Goal: Task Accomplishment & Management: Manage account settings

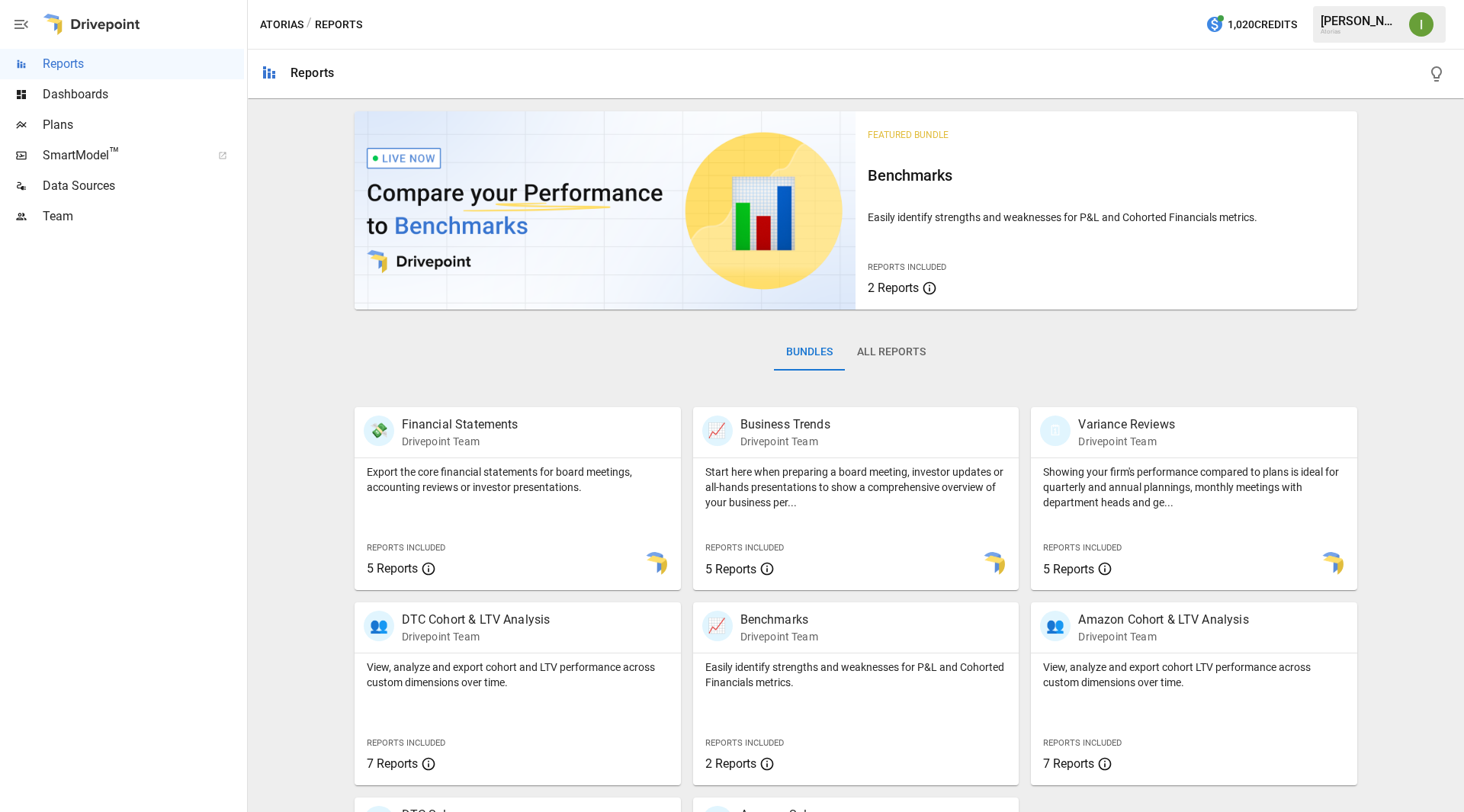
click at [66, 222] on span "Team" at bounding box center [143, 216] width 201 height 18
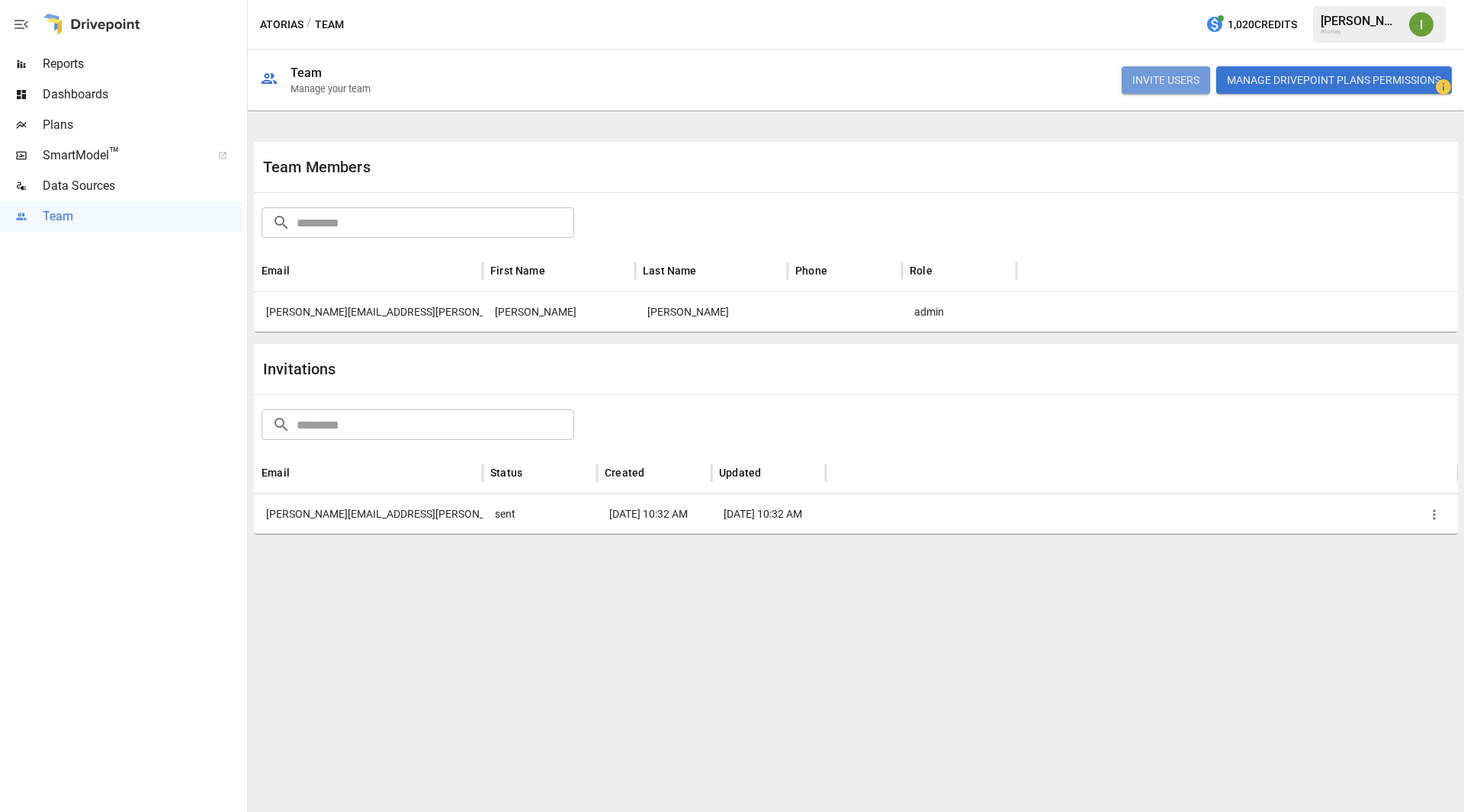
click at [1157, 79] on button "INVITE USERS" at bounding box center [1165, 80] width 89 height 28
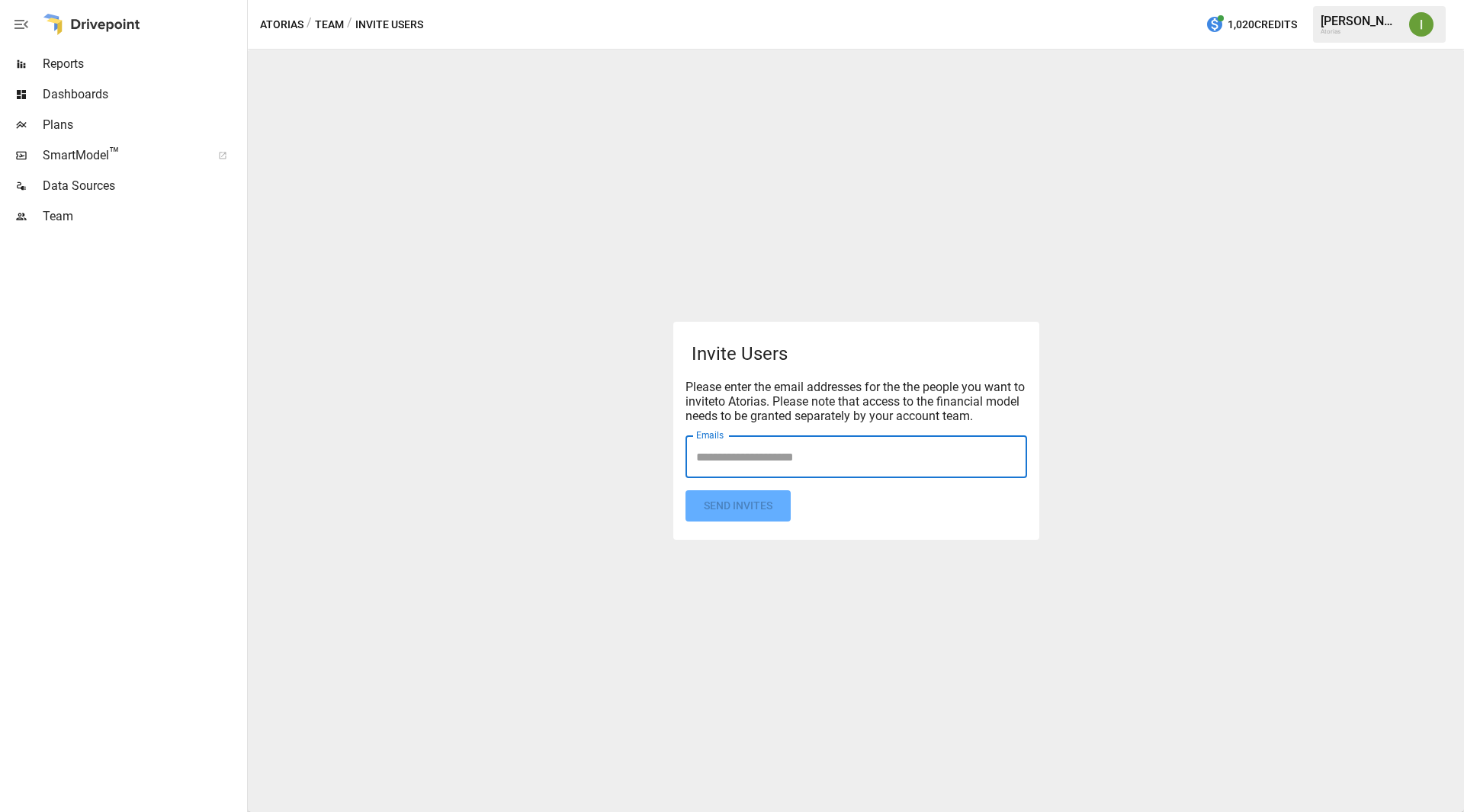
click at [744, 458] on input "Emails" at bounding box center [856, 456] width 328 height 29
type input "**********"
click at [740, 510] on form "Invite Users Please enter the email addresses for the the people you want to in…" at bounding box center [856, 430] width 342 height 181
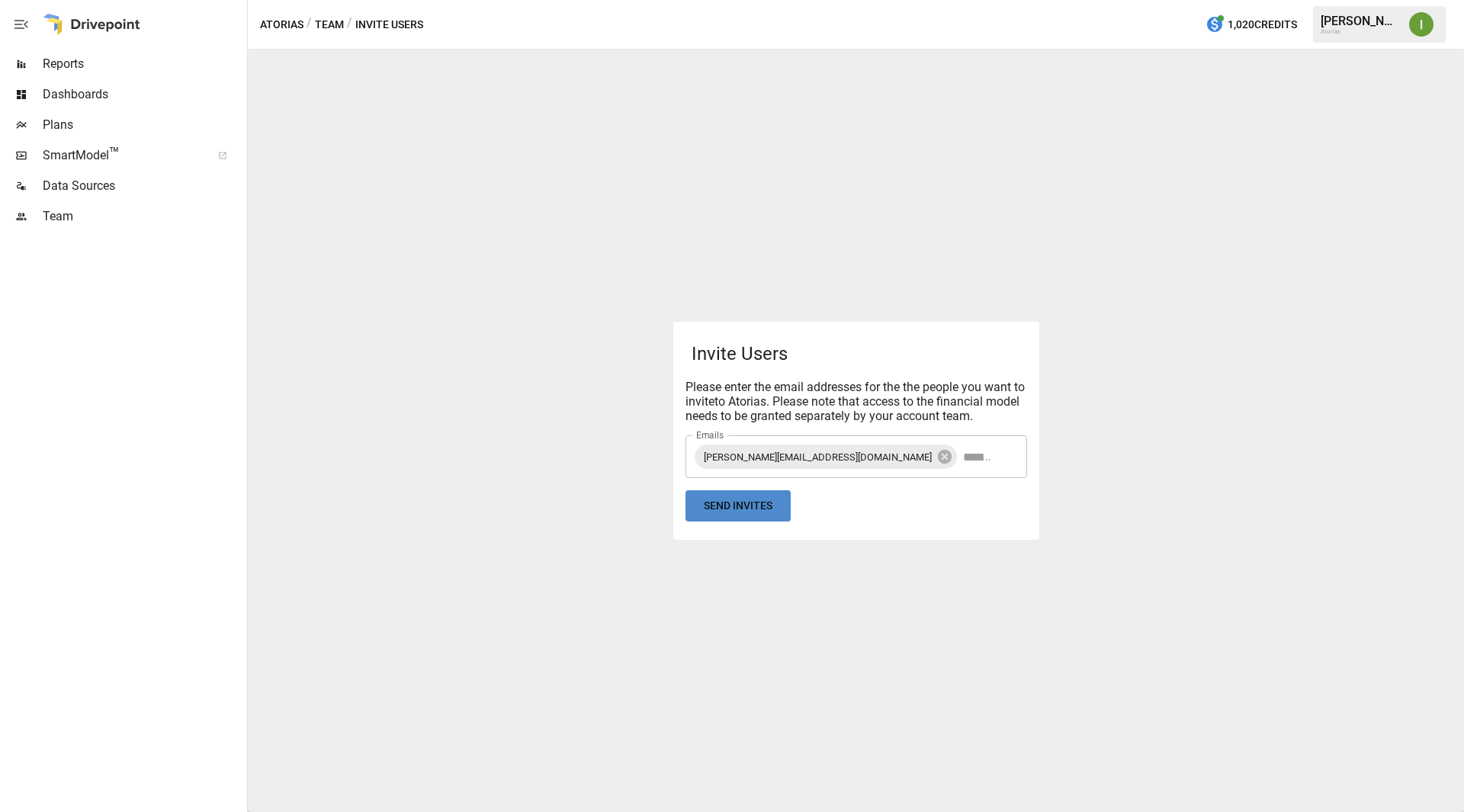
click at [759, 507] on button "Send Invites" at bounding box center [738, 506] width 105 height 31
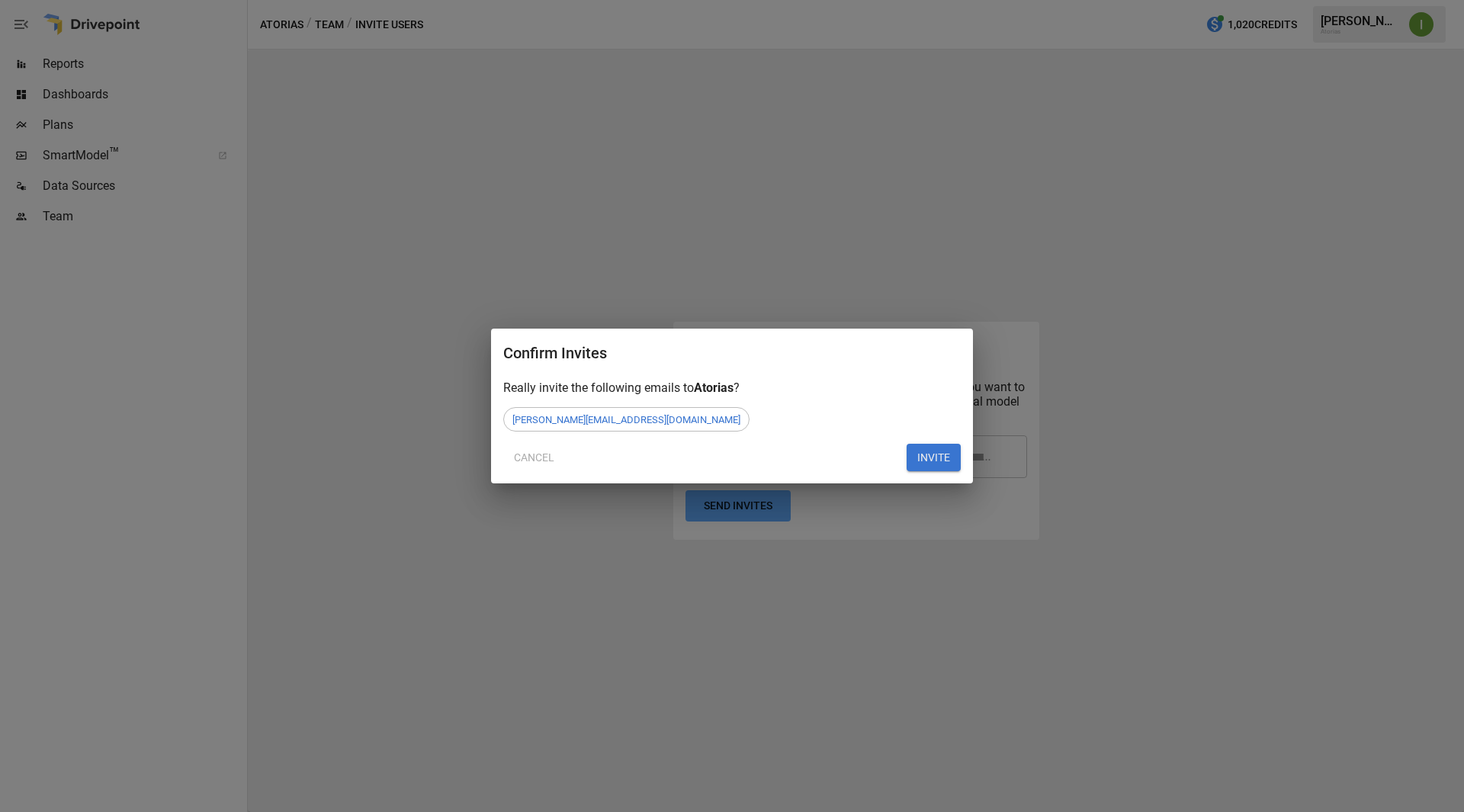
click at [947, 458] on button "INVITE" at bounding box center [933, 457] width 54 height 28
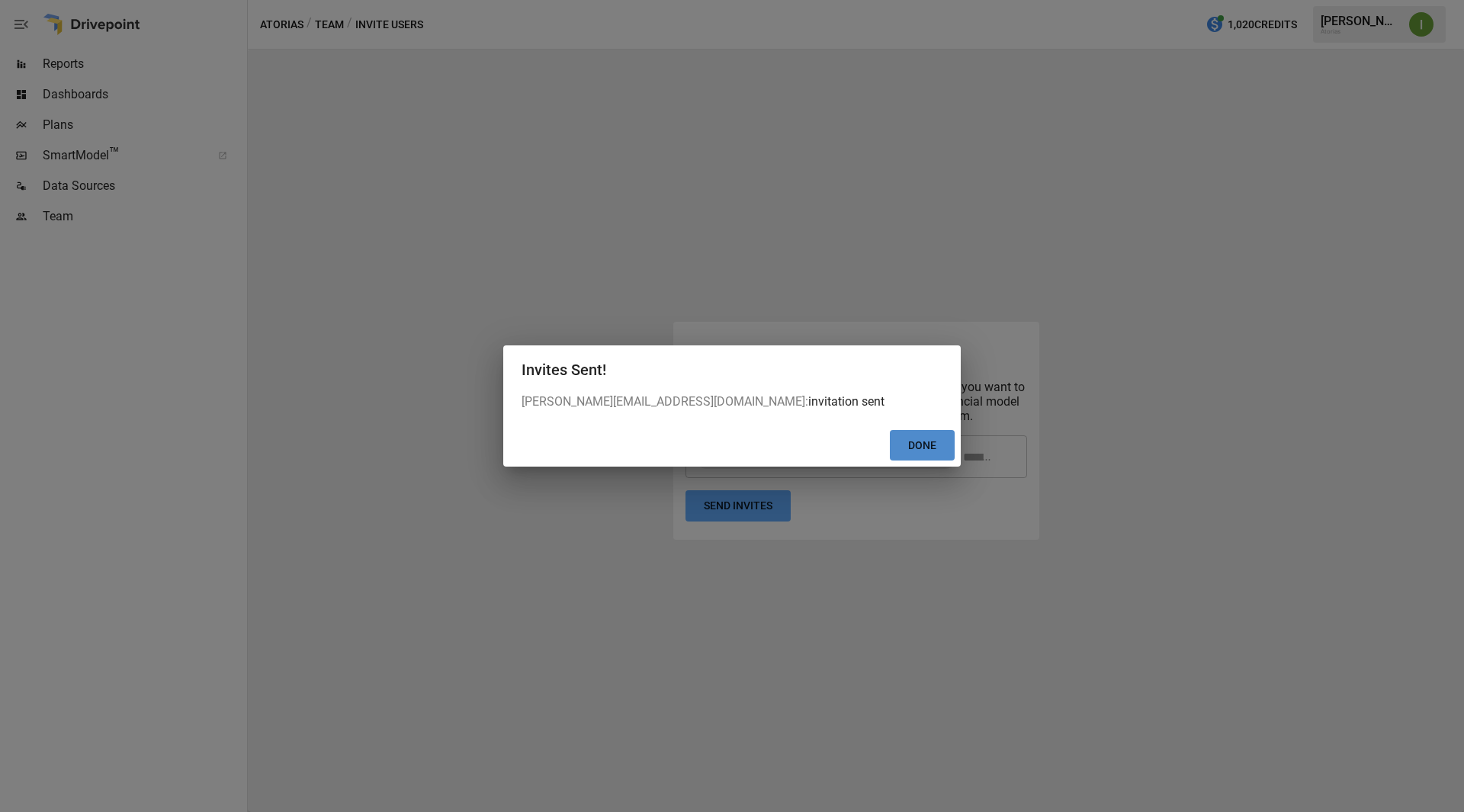
click at [931, 447] on button "Done" at bounding box center [922, 446] width 65 height 31
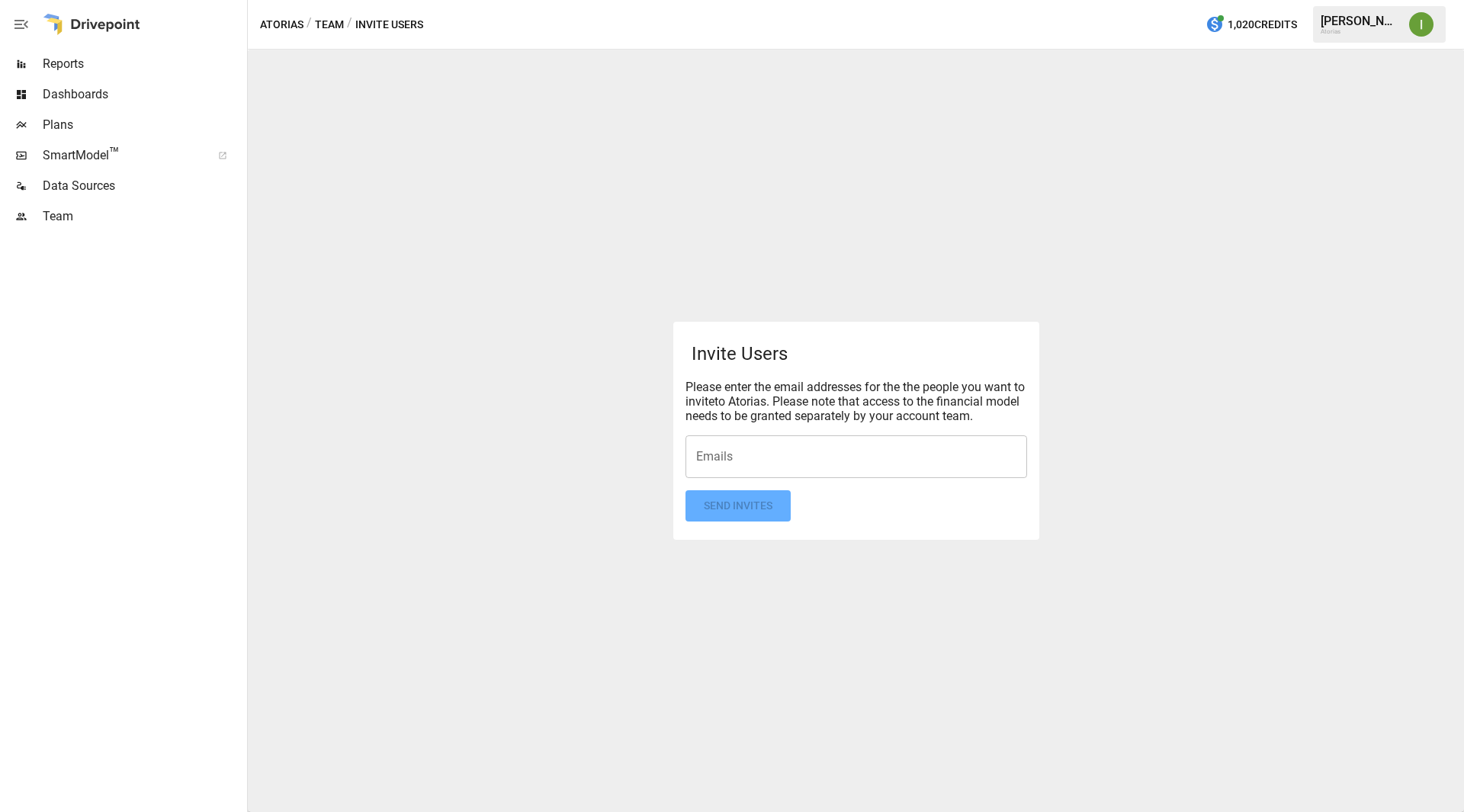
click at [491, 127] on div "Invite Users Please enter the email addresses for the the people you want to in…" at bounding box center [856, 430] width 1216 height 762
click at [63, 127] on span "Plans" at bounding box center [143, 124] width 201 height 18
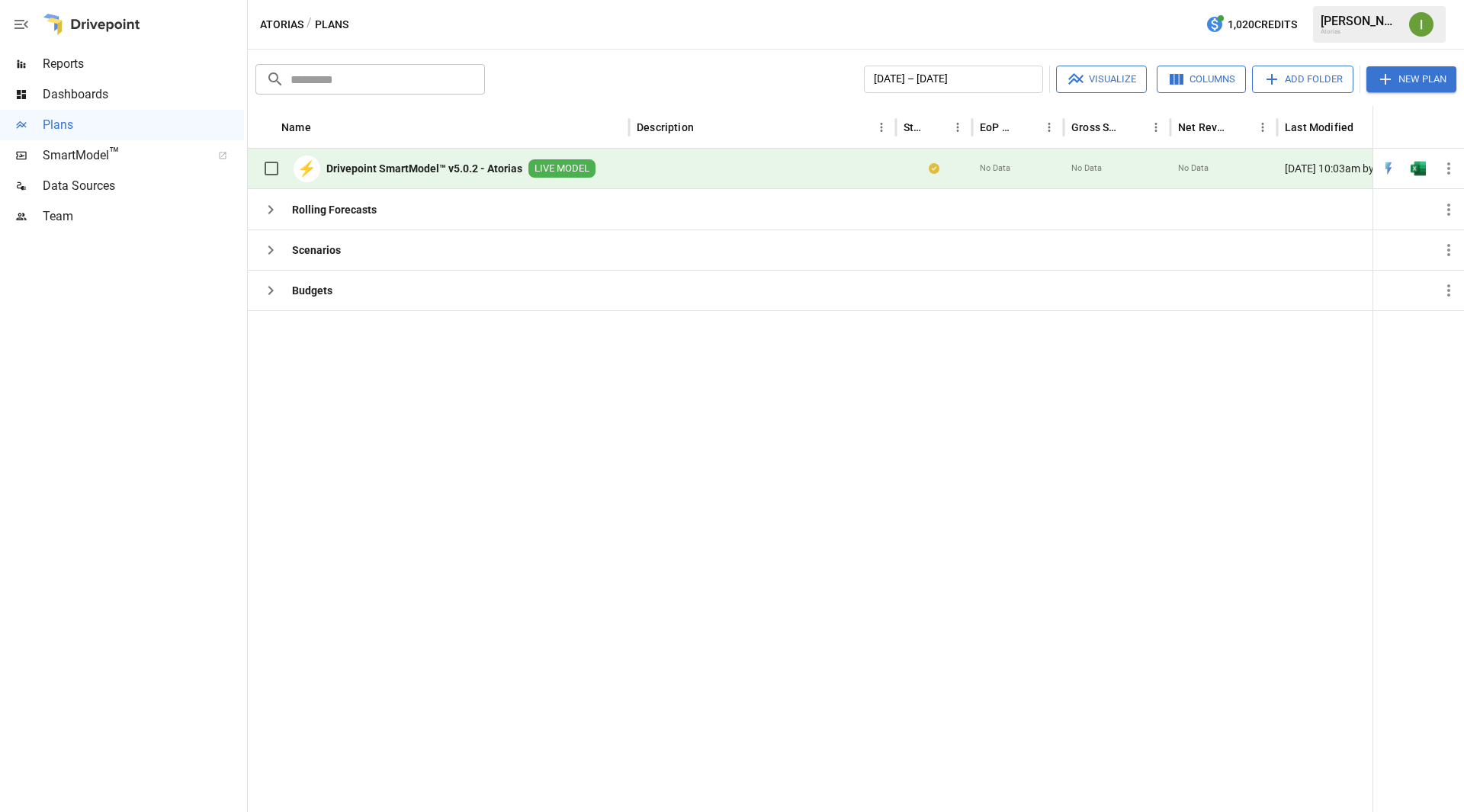
click at [1415, 74] on button "New Plan" at bounding box center [1412, 79] width 90 height 26
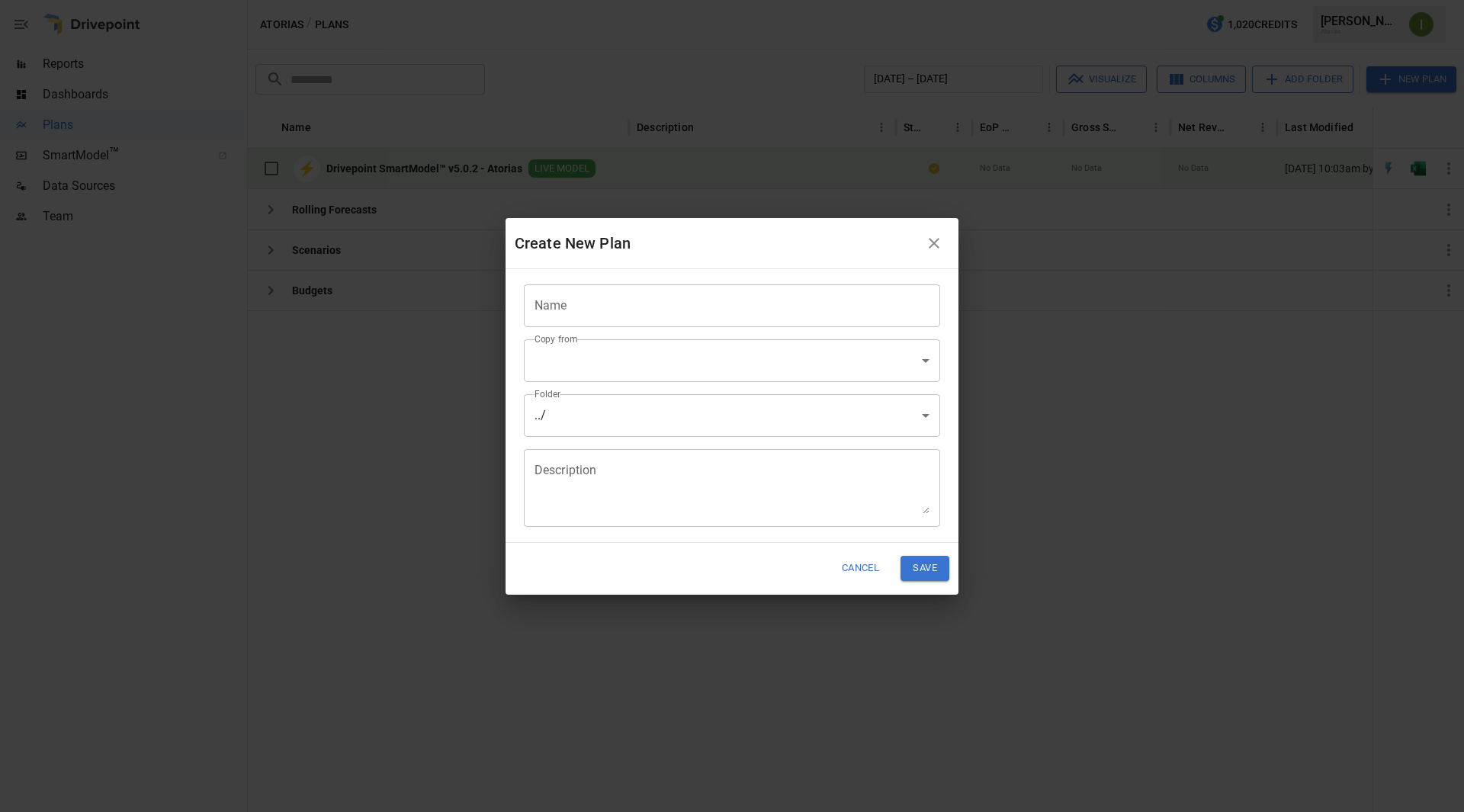
click at [838, 0] on body "Reports Dashboards Plans SmartModel ™ Data Sources Team Atorias / Plans 1,020 C…" at bounding box center [732, 0] width 1464 height 0
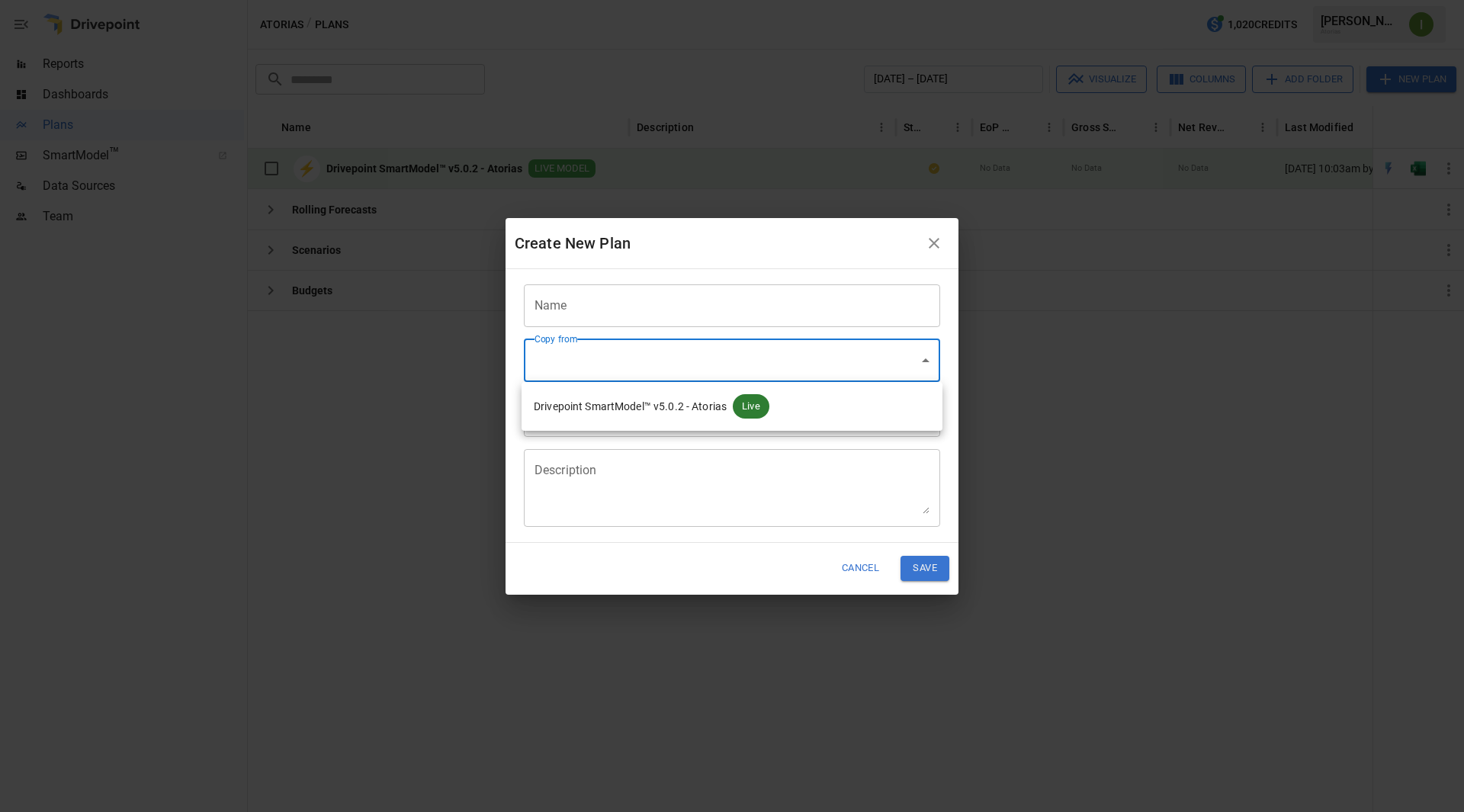
click at [644, 412] on span "Drivepoint SmartModel™ v5.0.2 - Atorias" at bounding box center [630, 406] width 193 height 16
type input "**********"
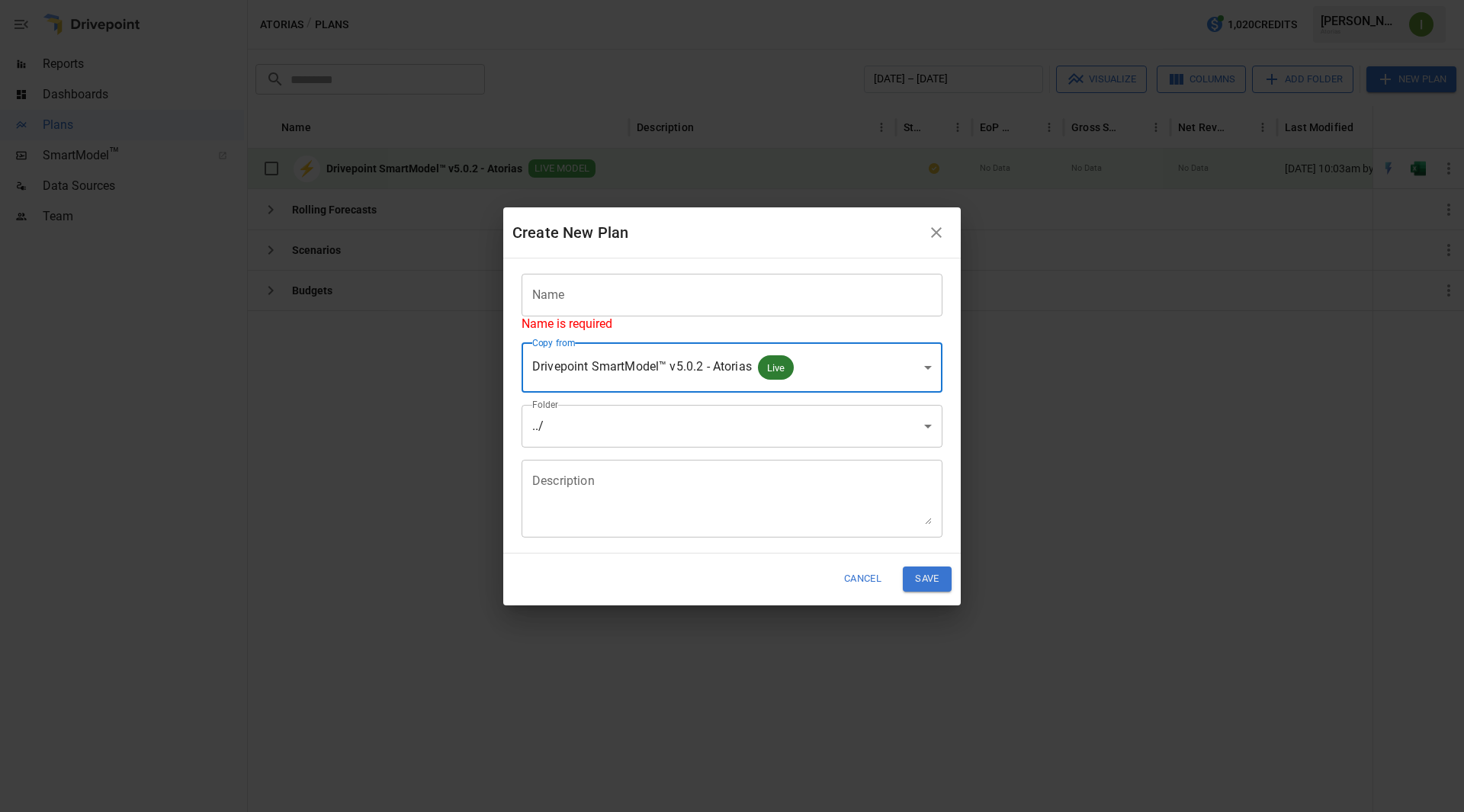
click at [856, 584] on button "Cancel" at bounding box center [863, 579] width 57 height 25
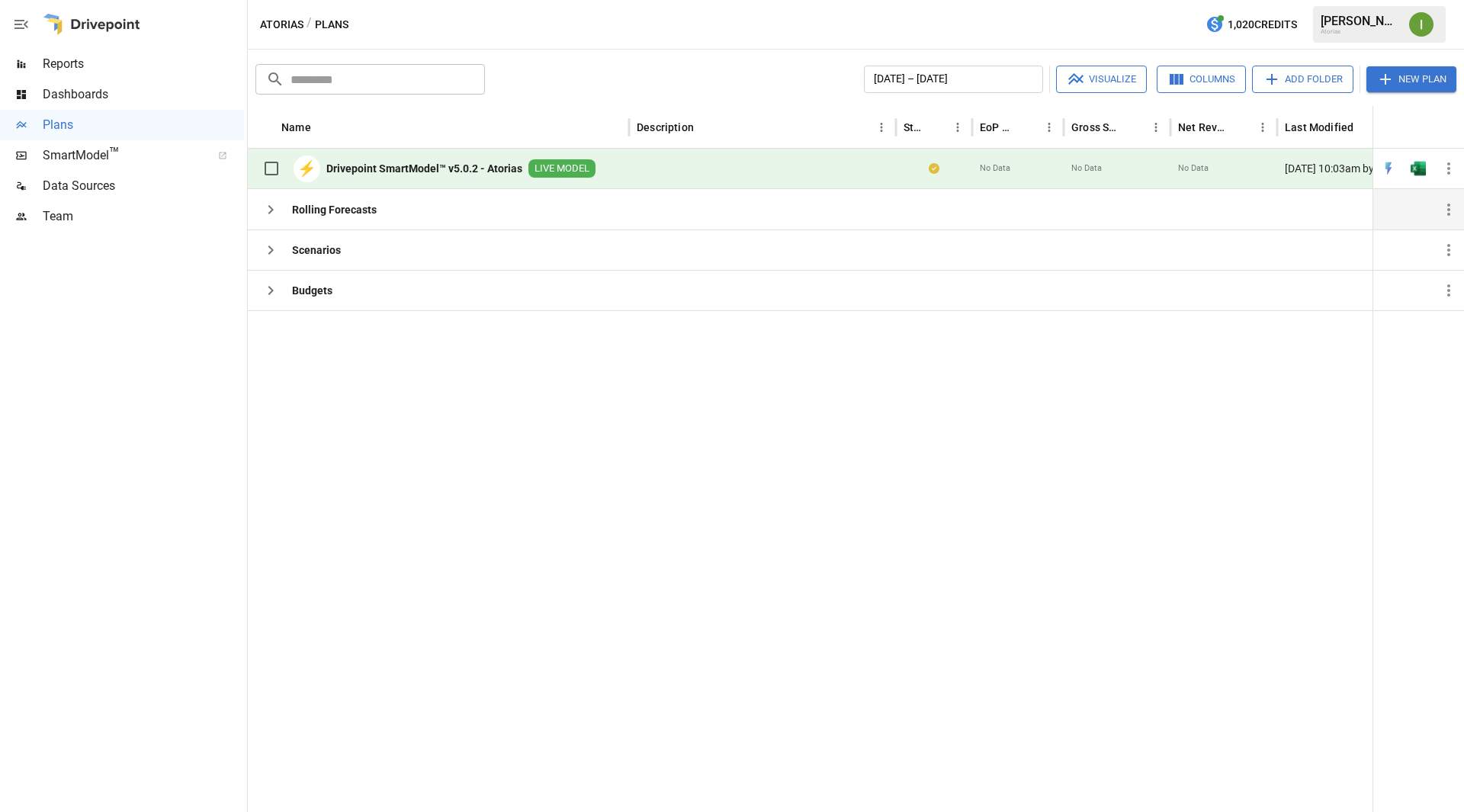
click at [271, 210] on icon "button" at bounding box center [270, 209] width 18 height 18
click at [271, 248] on icon "button" at bounding box center [271, 250] width 6 height 10
click at [303, 259] on div "Scenarios" at bounding box center [298, 250] width 85 height 31
click at [305, 291] on b "Budgets" at bounding box center [312, 290] width 40 height 15
click at [269, 206] on icon "button" at bounding box center [271, 210] width 6 height 10
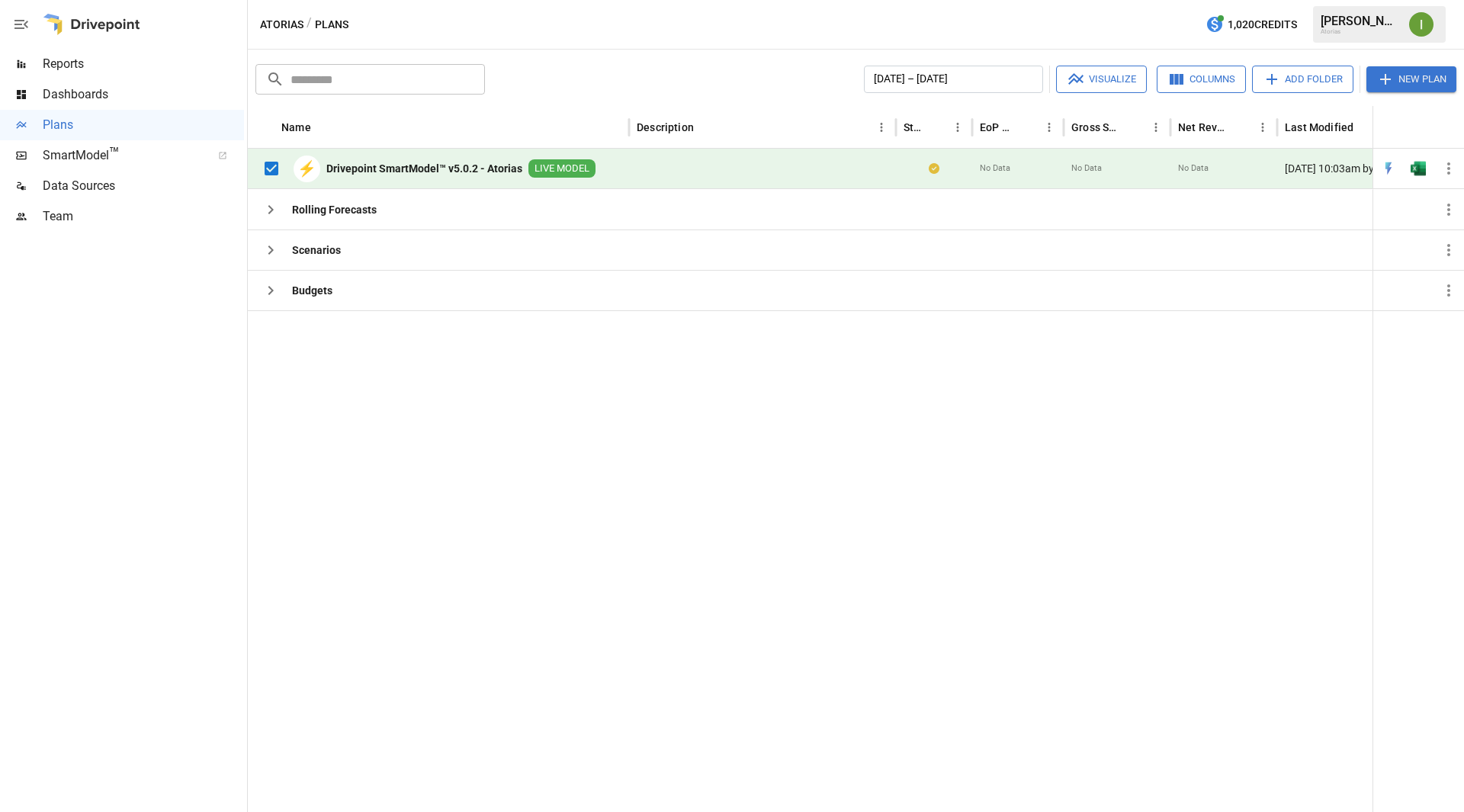
click at [1106, 80] on button "Visualize" at bounding box center [1101, 79] width 91 height 28
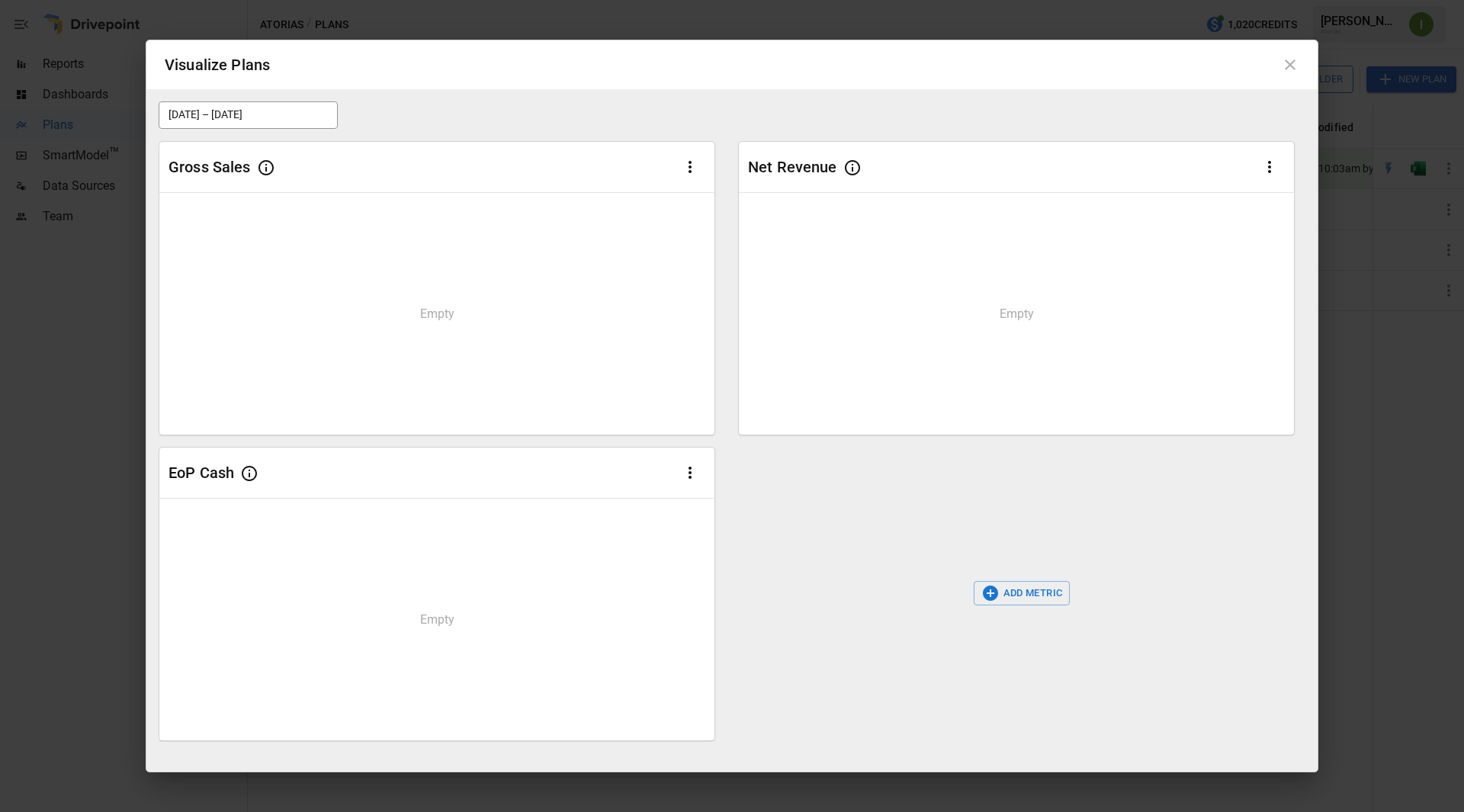
click at [1300, 58] on h2 "Visualize Plans" at bounding box center [731, 64] width 1171 height 49
click at [1294, 67] on icon at bounding box center [1289, 64] width 18 height 18
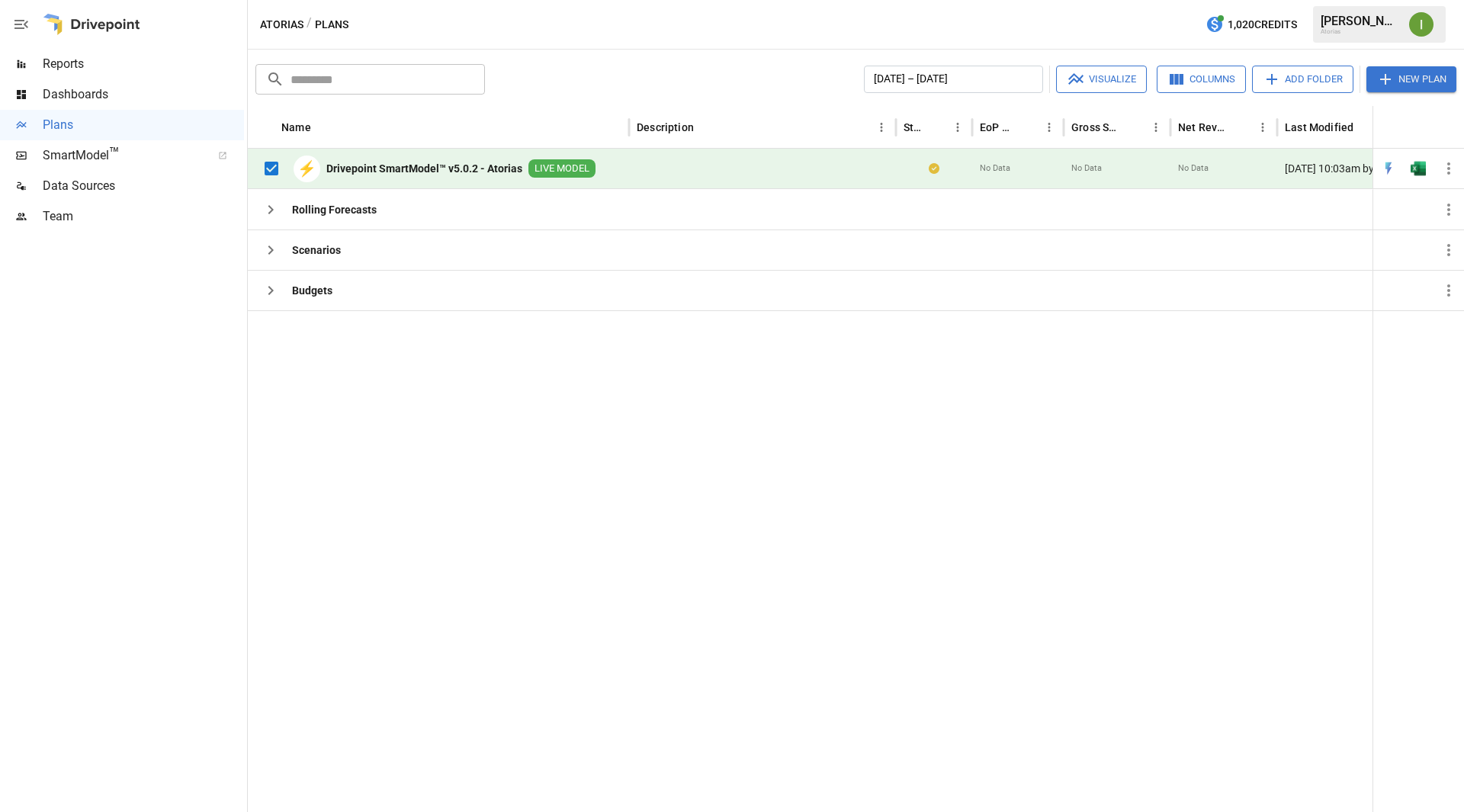
click at [457, 165] on b "Drivepoint SmartModel™ v5.0.2 - Atorias" at bounding box center [424, 169] width 196 height 15
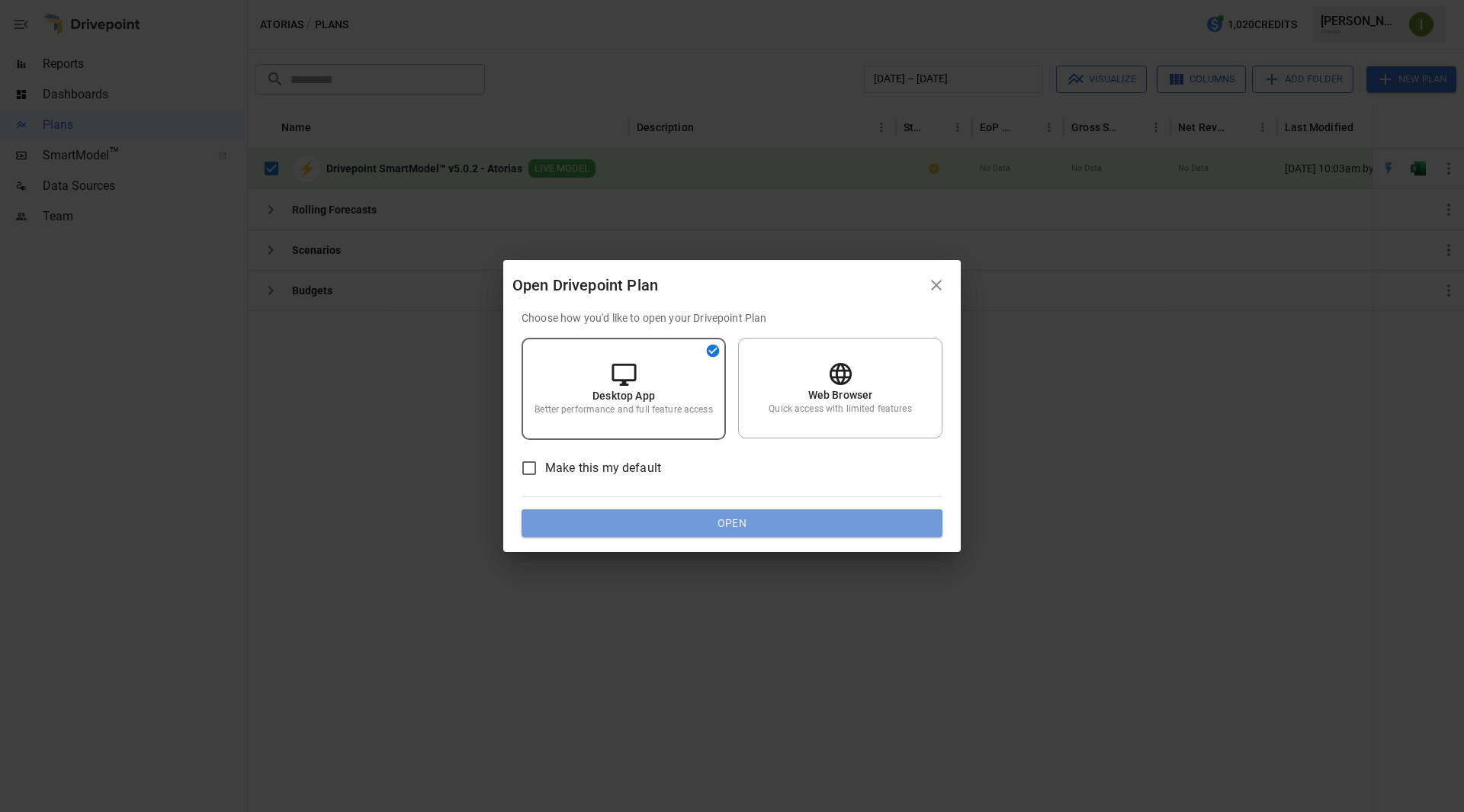
click at [732, 524] on button "Open" at bounding box center [732, 523] width 421 height 28
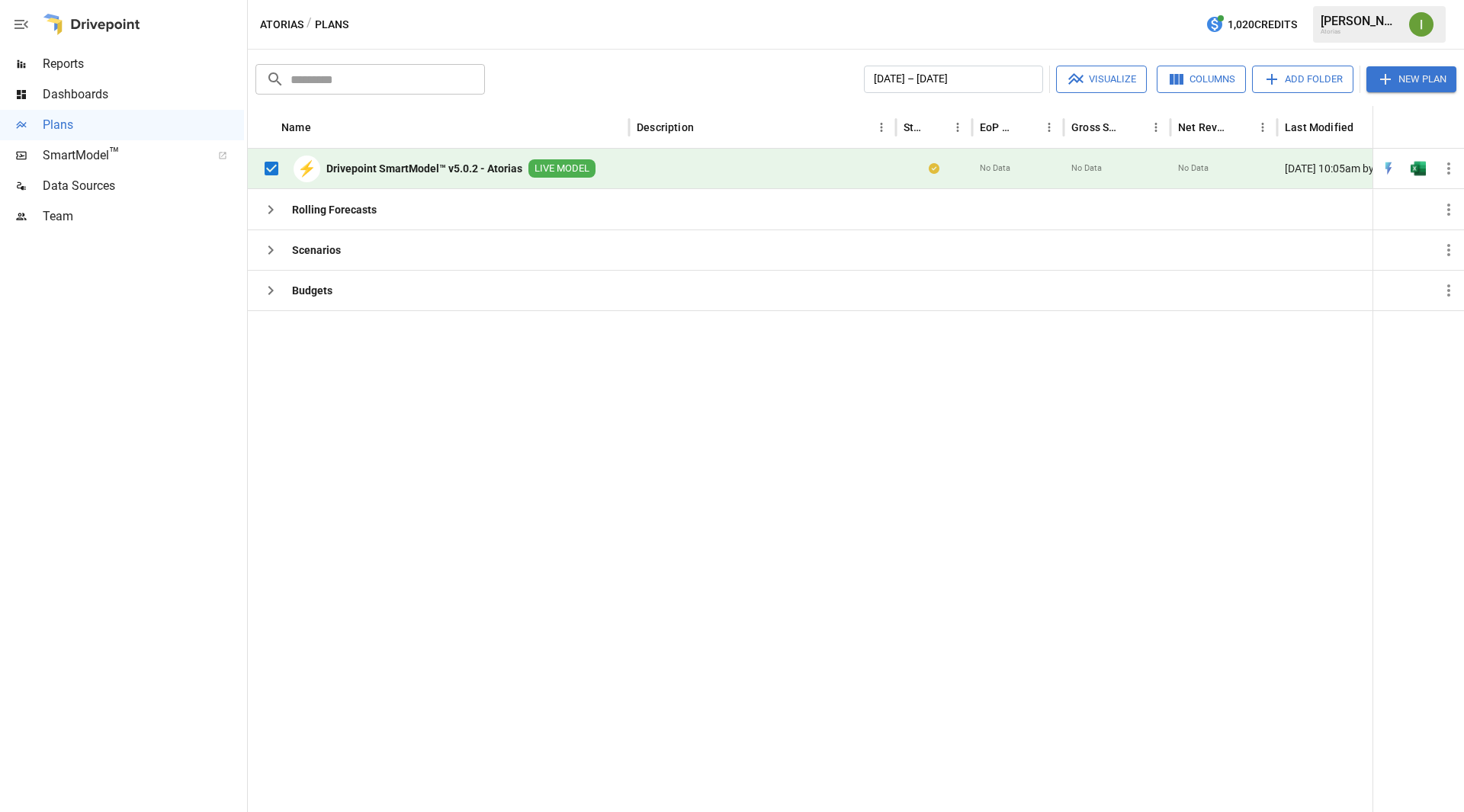
click at [431, 162] on b "Drivepoint SmartModel™ v5.0.2 - Atorias" at bounding box center [424, 169] width 196 height 15
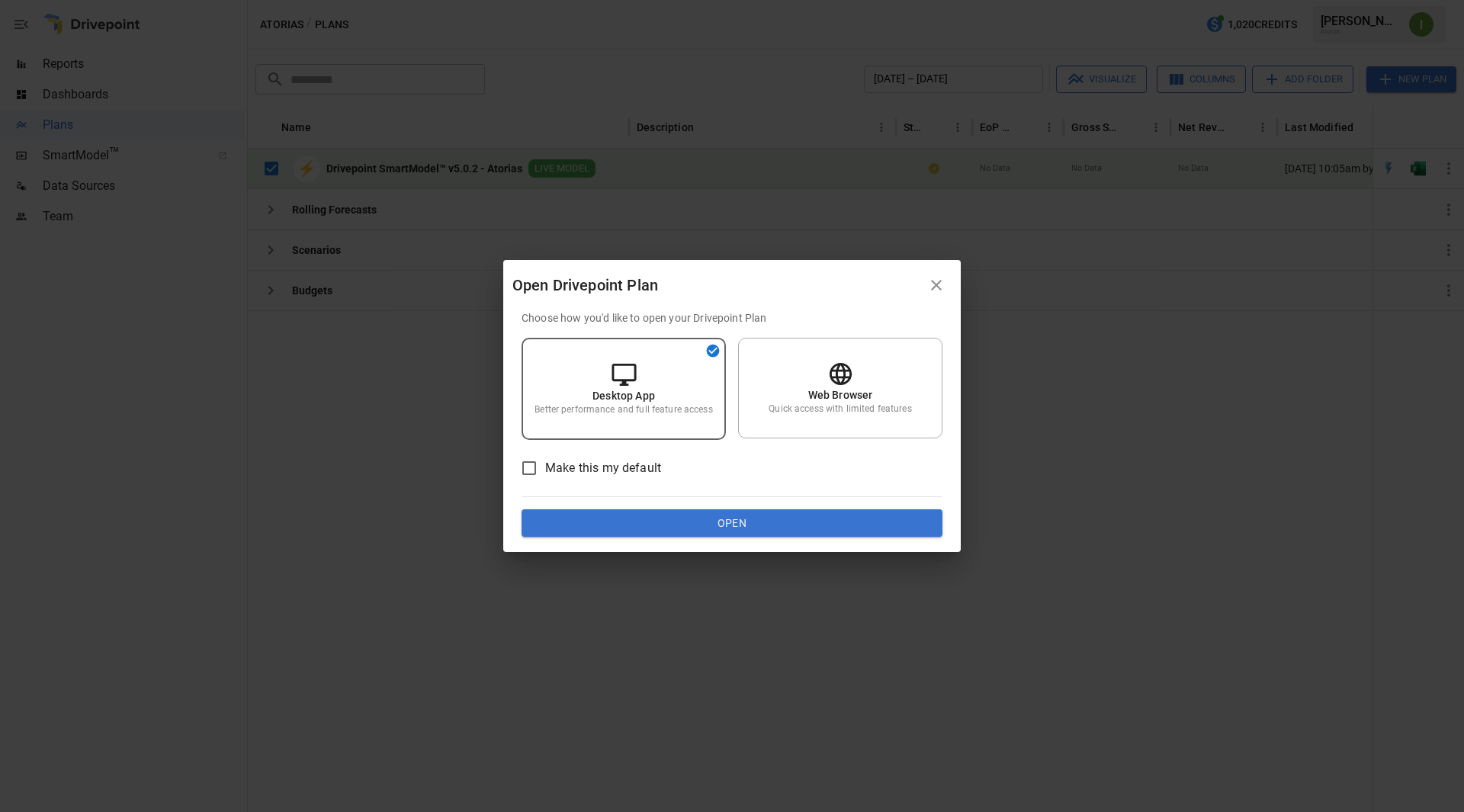
click at [698, 519] on button "Open" at bounding box center [732, 523] width 421 height 28
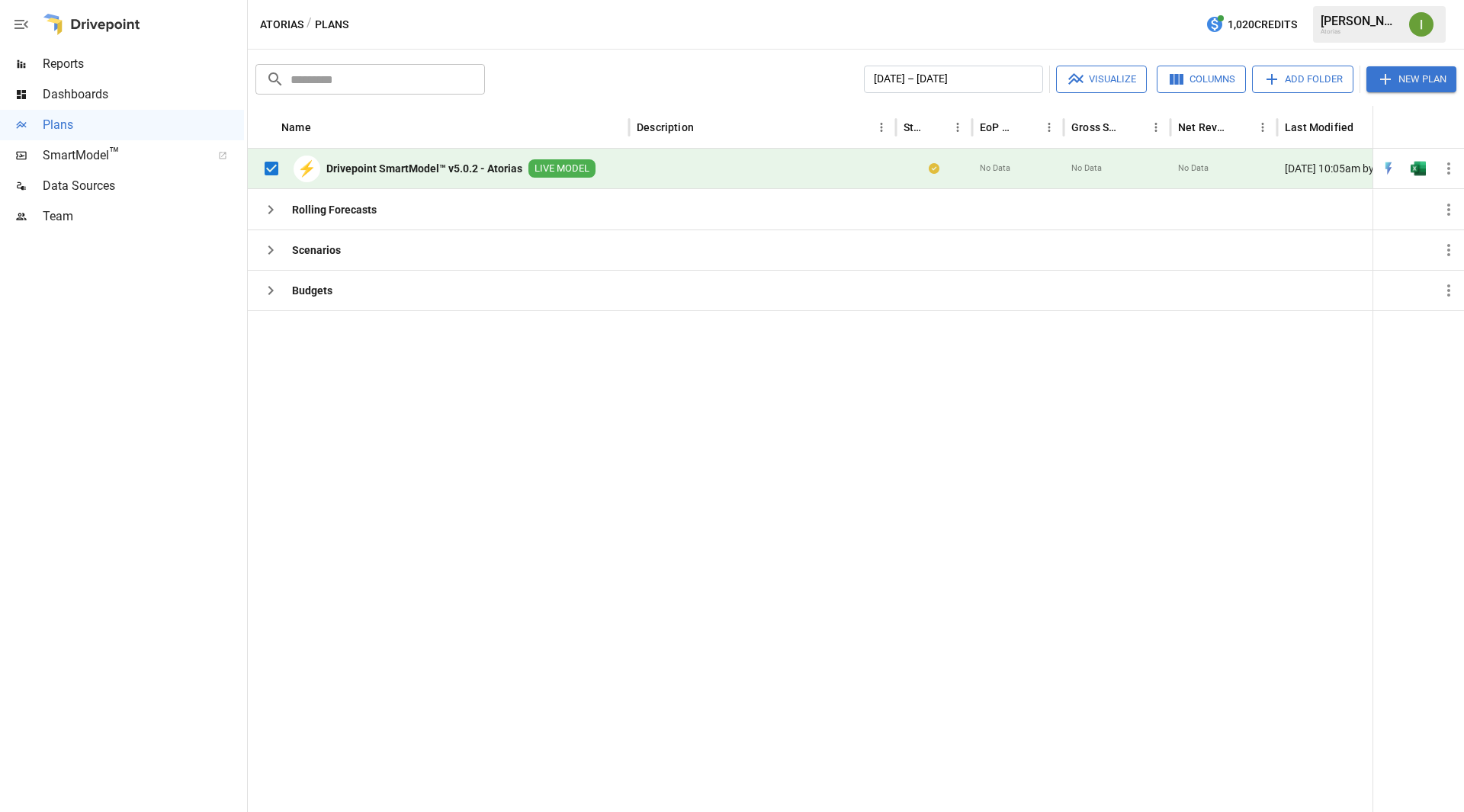
click at [703, 464] on div at bounding box center [858, 561] width 1220 height 502
click at [1191, 539] on div at bounding box center [858, 561] width 1220 height 502
click at [882, 427] on div at bounding box center [858, 561] width 1220 height 502
click at [1359, 21] on div "[PERSON_NAME]" at bounding box center [1360, 20] width 79 height 14
click at [1414, 26] on img "Ivonne Vazquez" at bounding box center [1422, 25] width 25 height 25
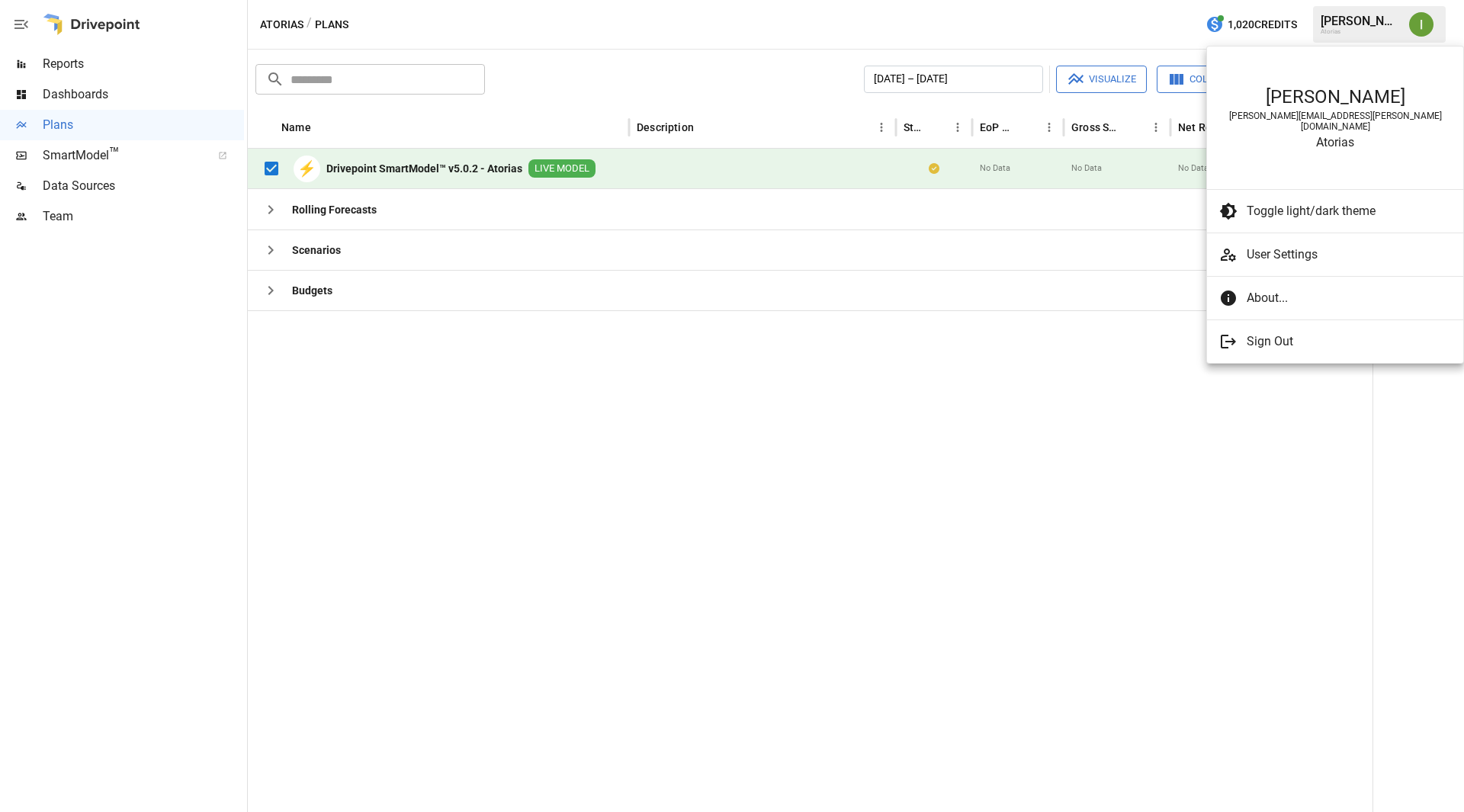
click at [1426, 25] on div at bounding box center [732, 406] width 1464 height 812
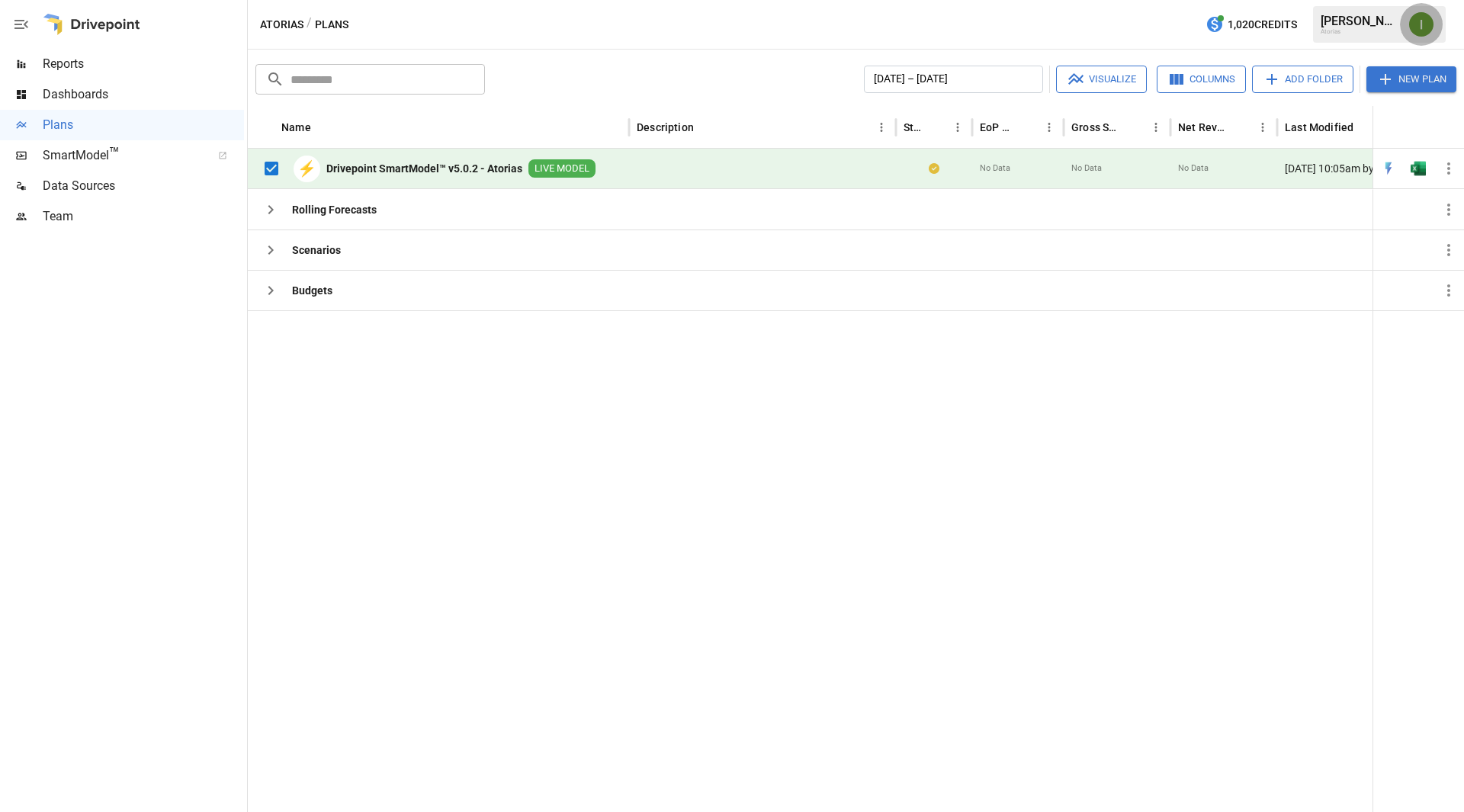
click at [1426, 25] on img "Ivonne Vazquez" at bounding box center [1422, 25] width 25 height 25
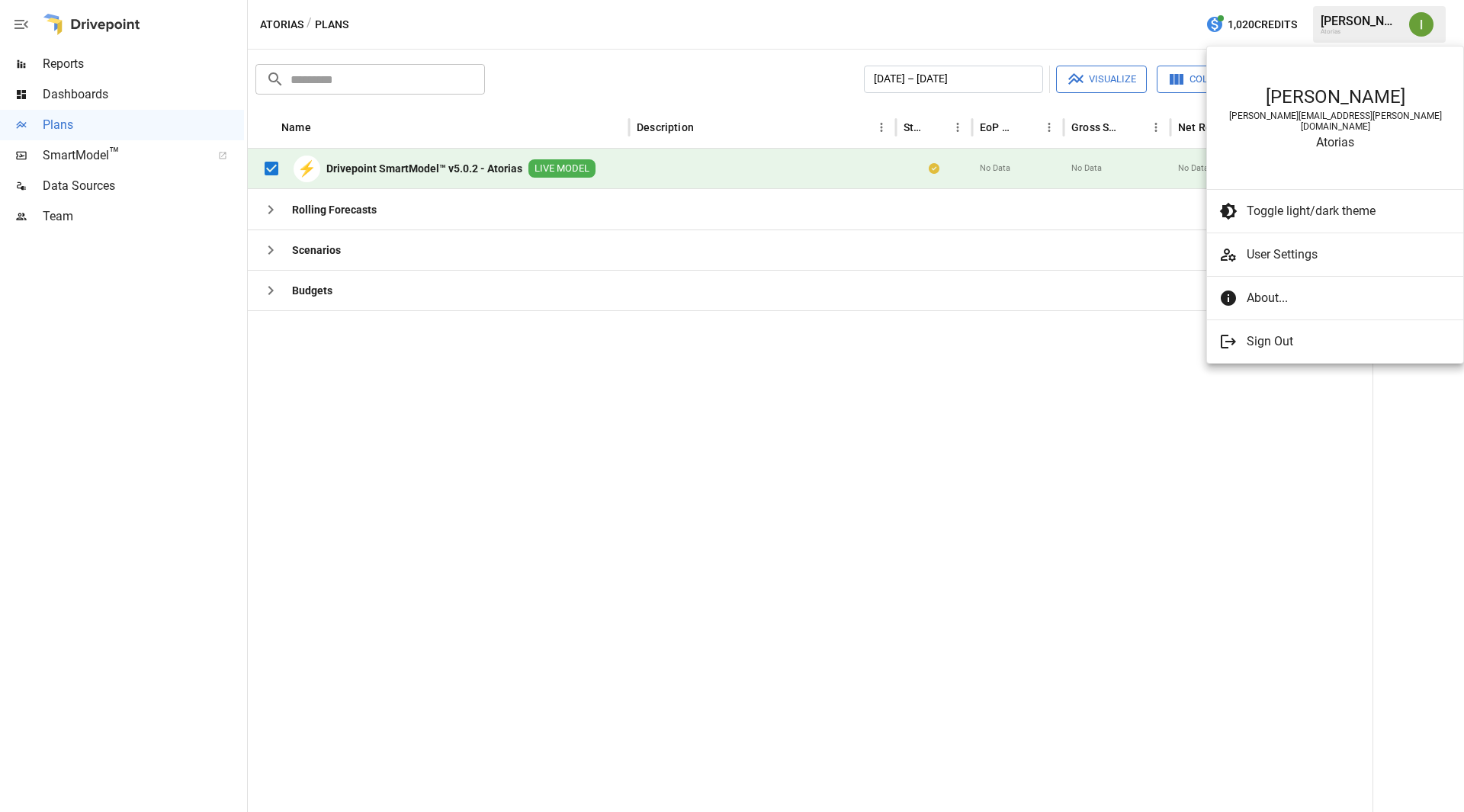
click at [1426, 25] on div at bounding box center [732, 406] width 1464 height 812
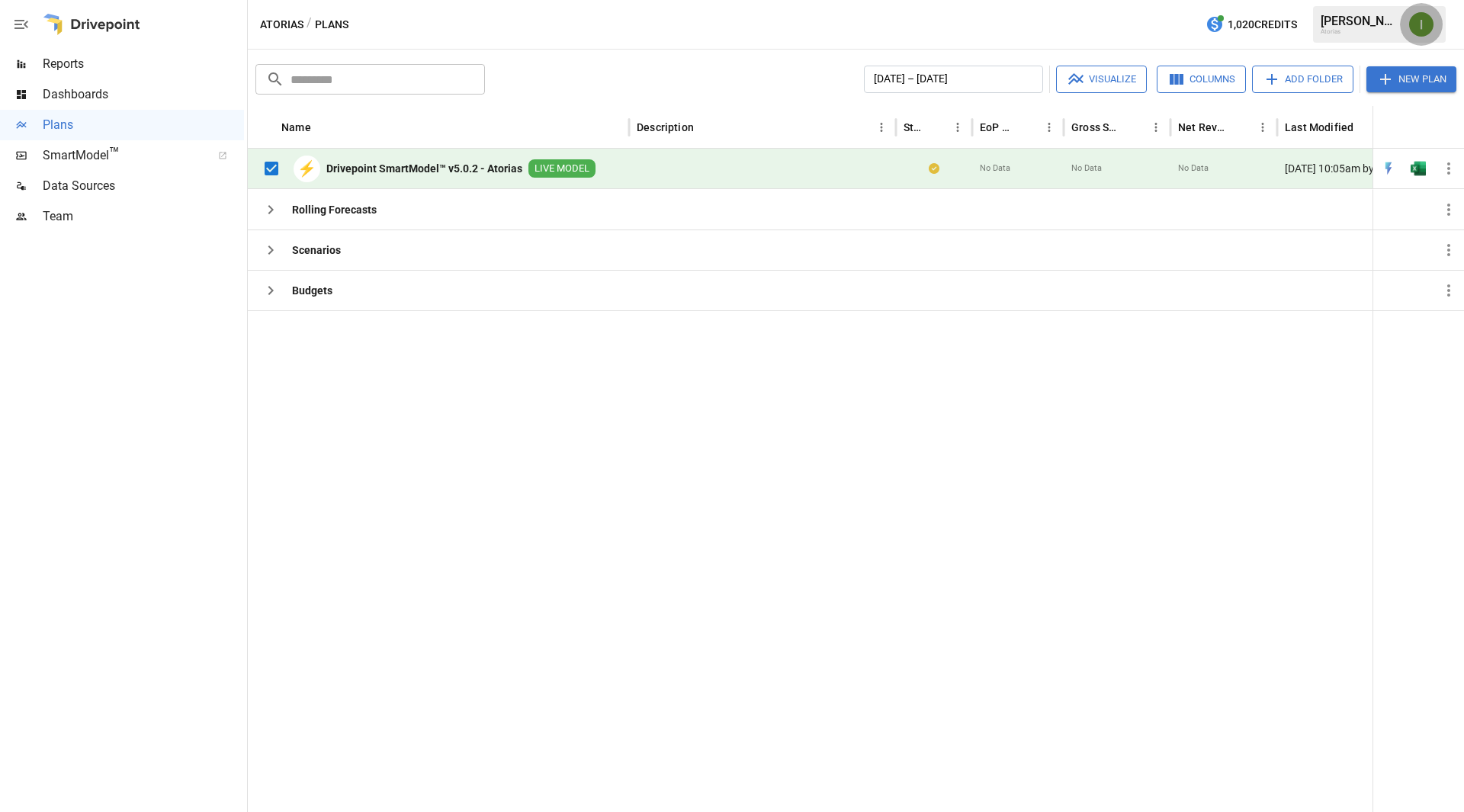
click at [1426, 25] on img "Ivonne Vazquez" at bounding box center [1422, 25] width 25 height 25
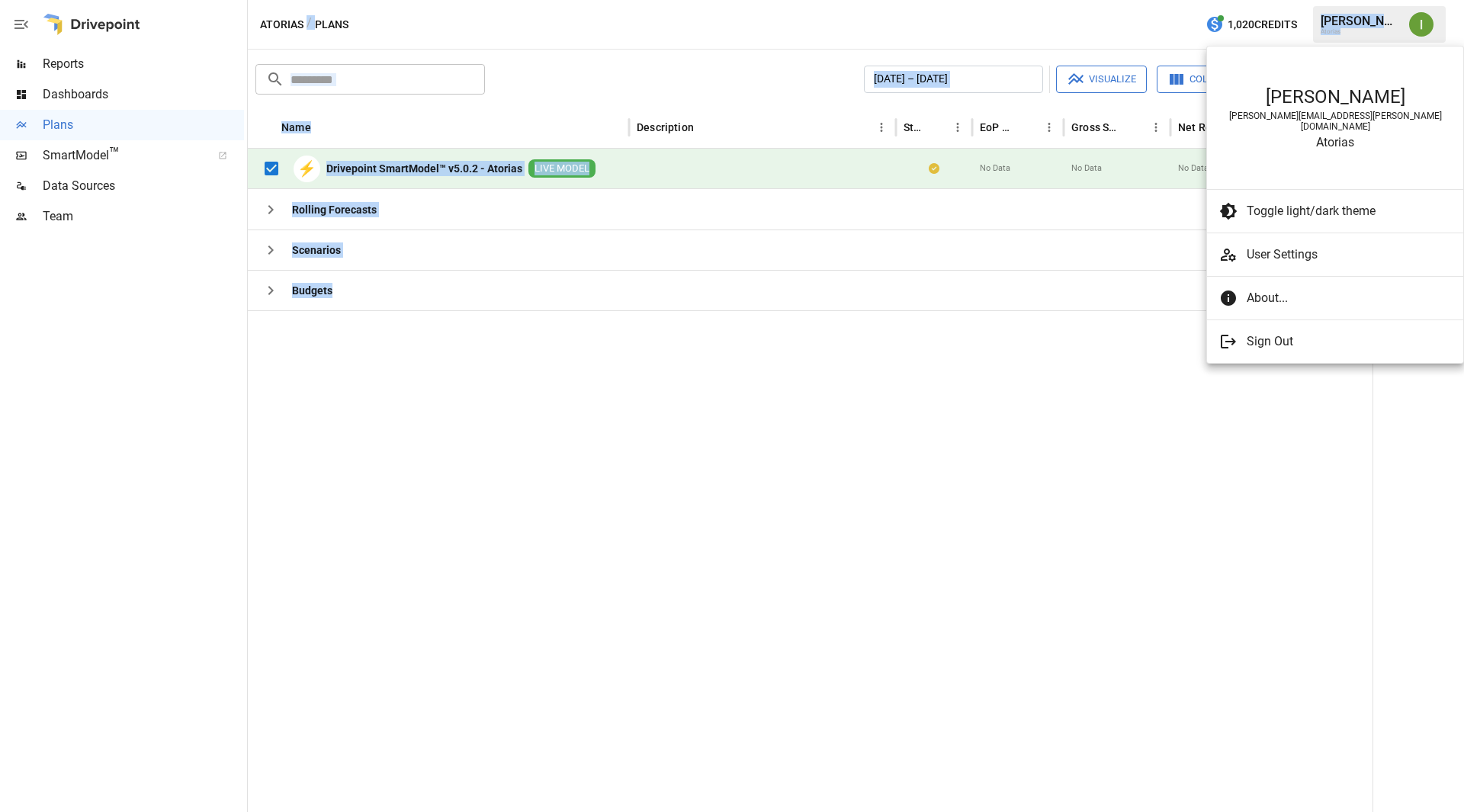
click at [1426, 25] on div at bounding box center [732, 406] width 1464 height 812
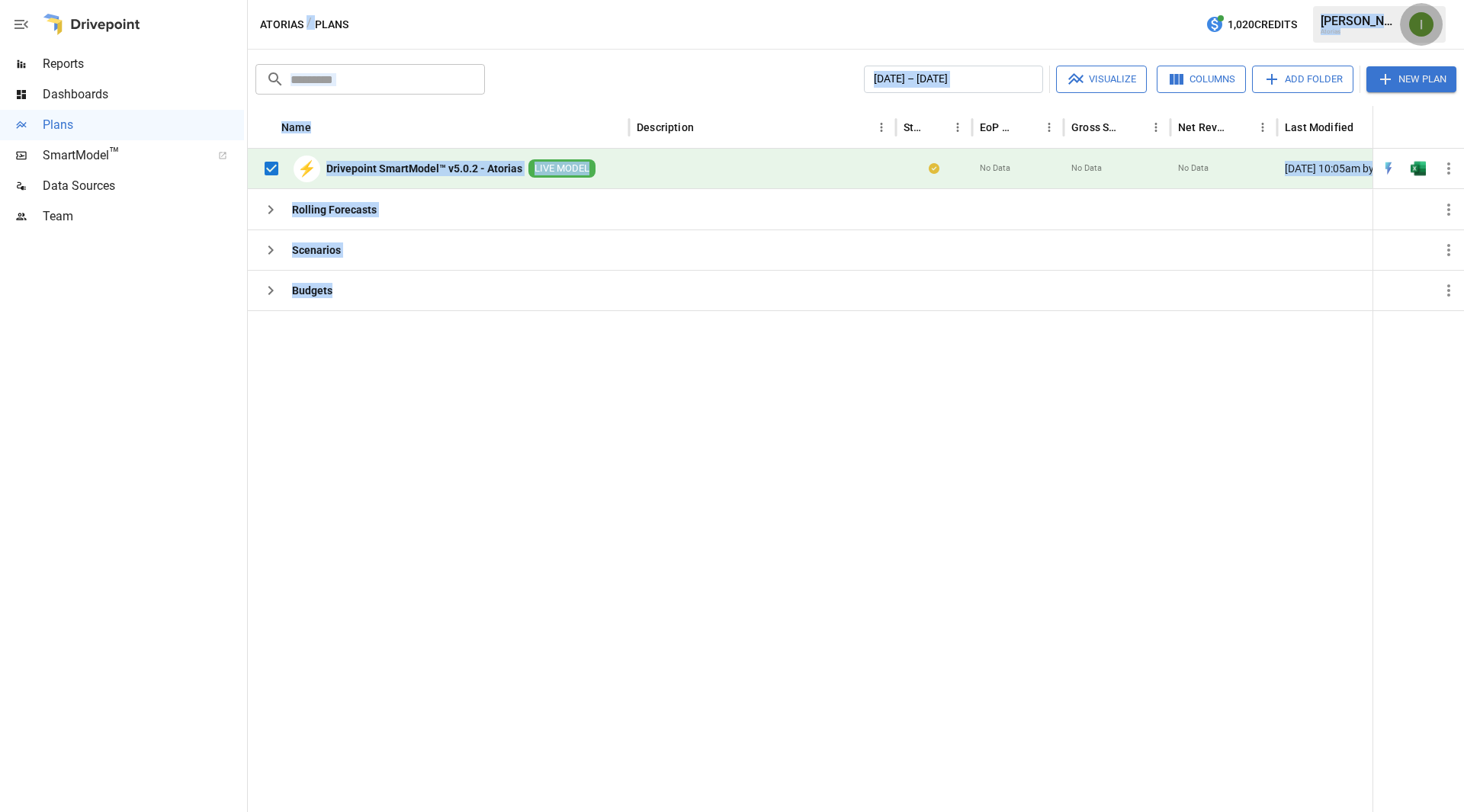
click at [1426, 25] on img "Ivonne Vazquez" at bounding box center [1422, 25] width 25 height 25
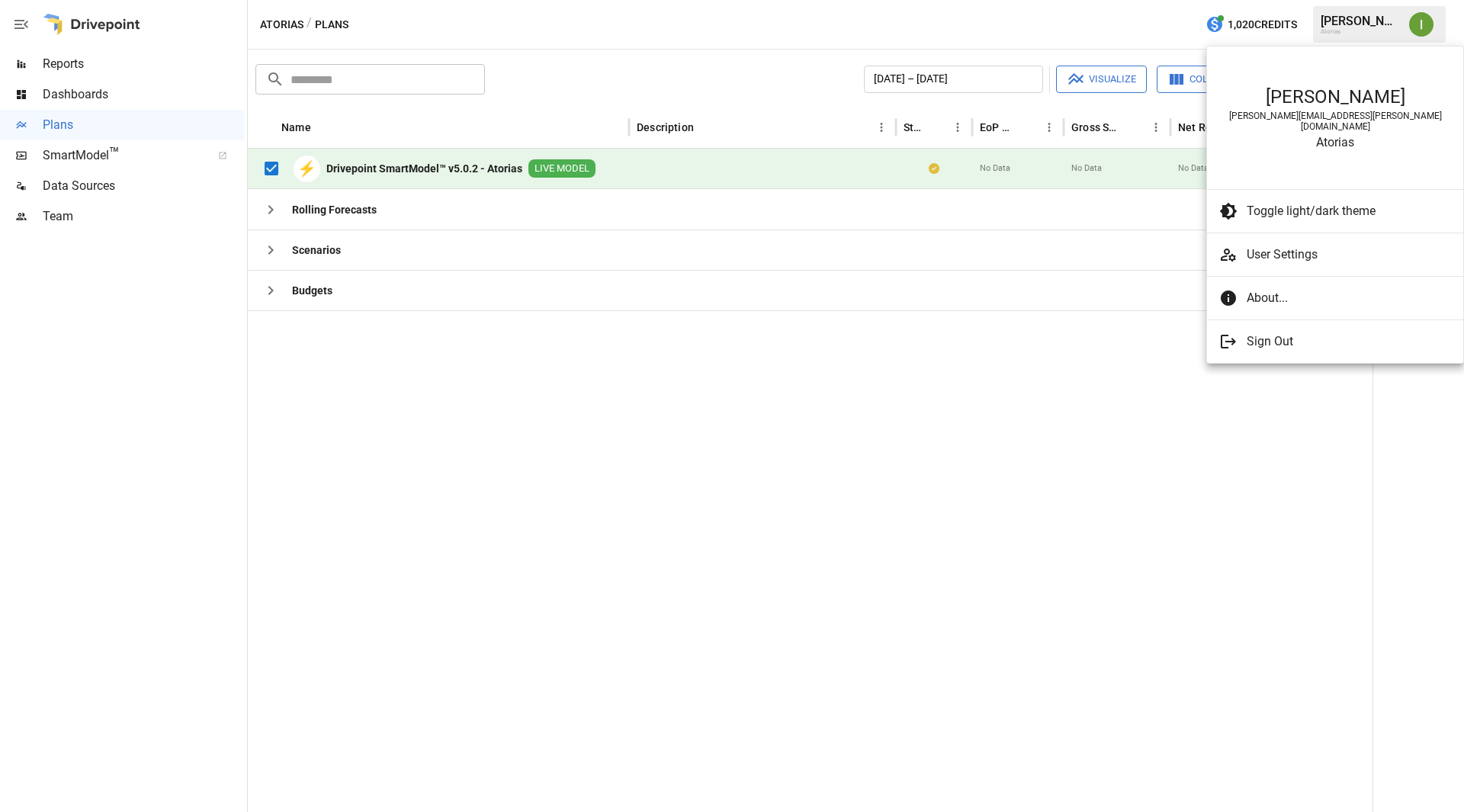
click at [1426, 25] on div at bounding box center [732, 406] width 1464 height 812
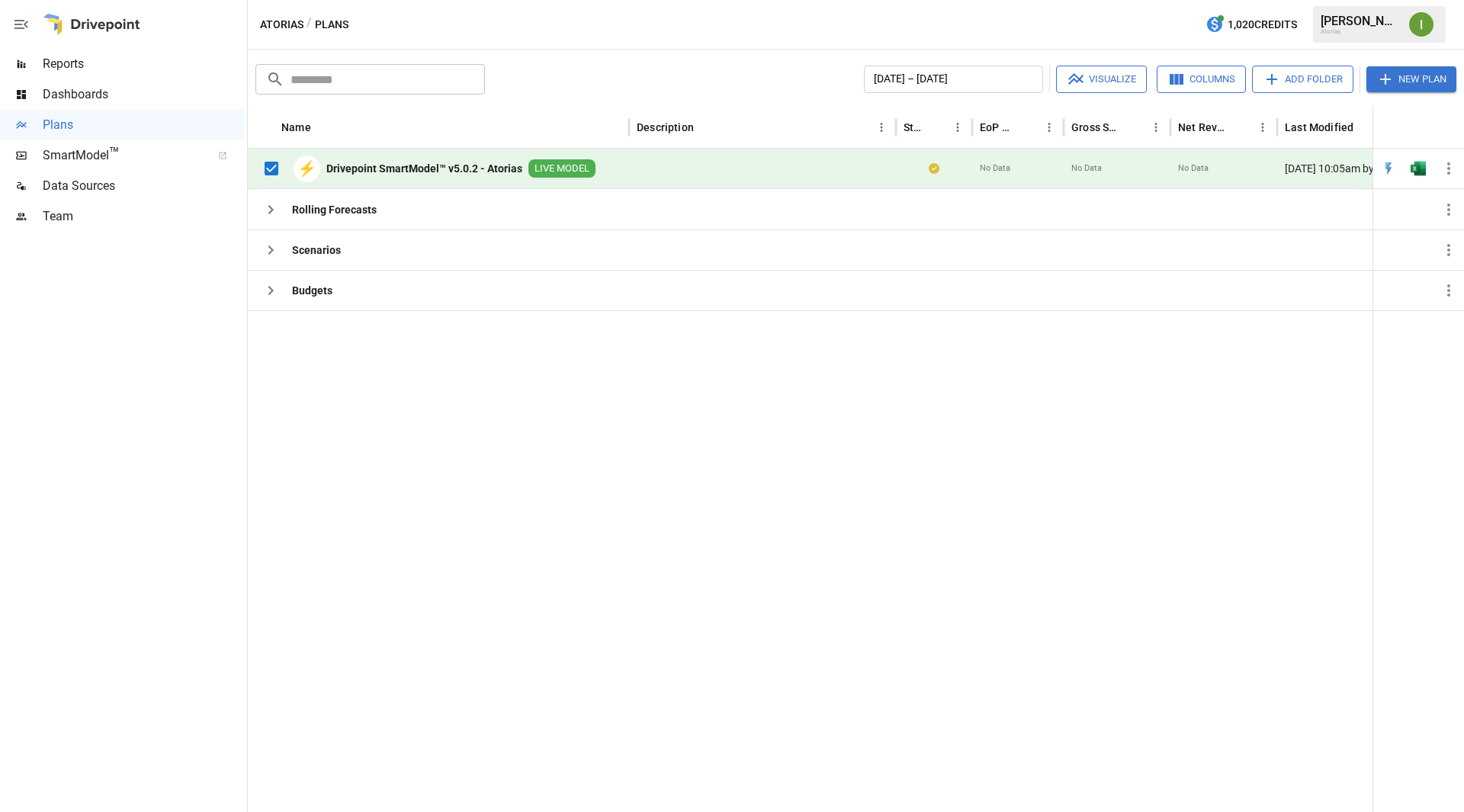
click at [1400, 3] on button "button" at bounding box center [1421, 24] width 43 height 43
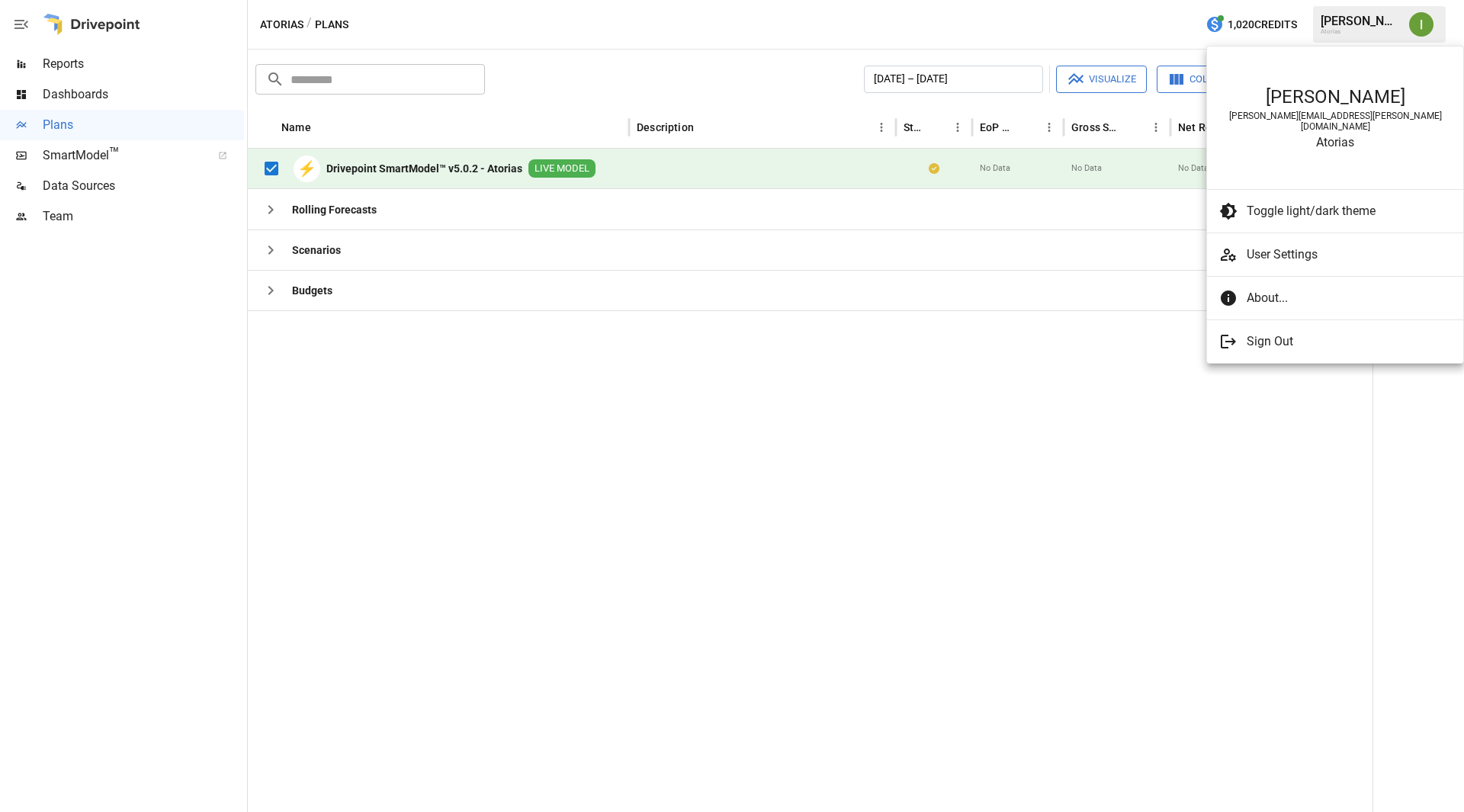
click at [1011, 10] on div at bounding box center [732, 406] width 1464 height 812
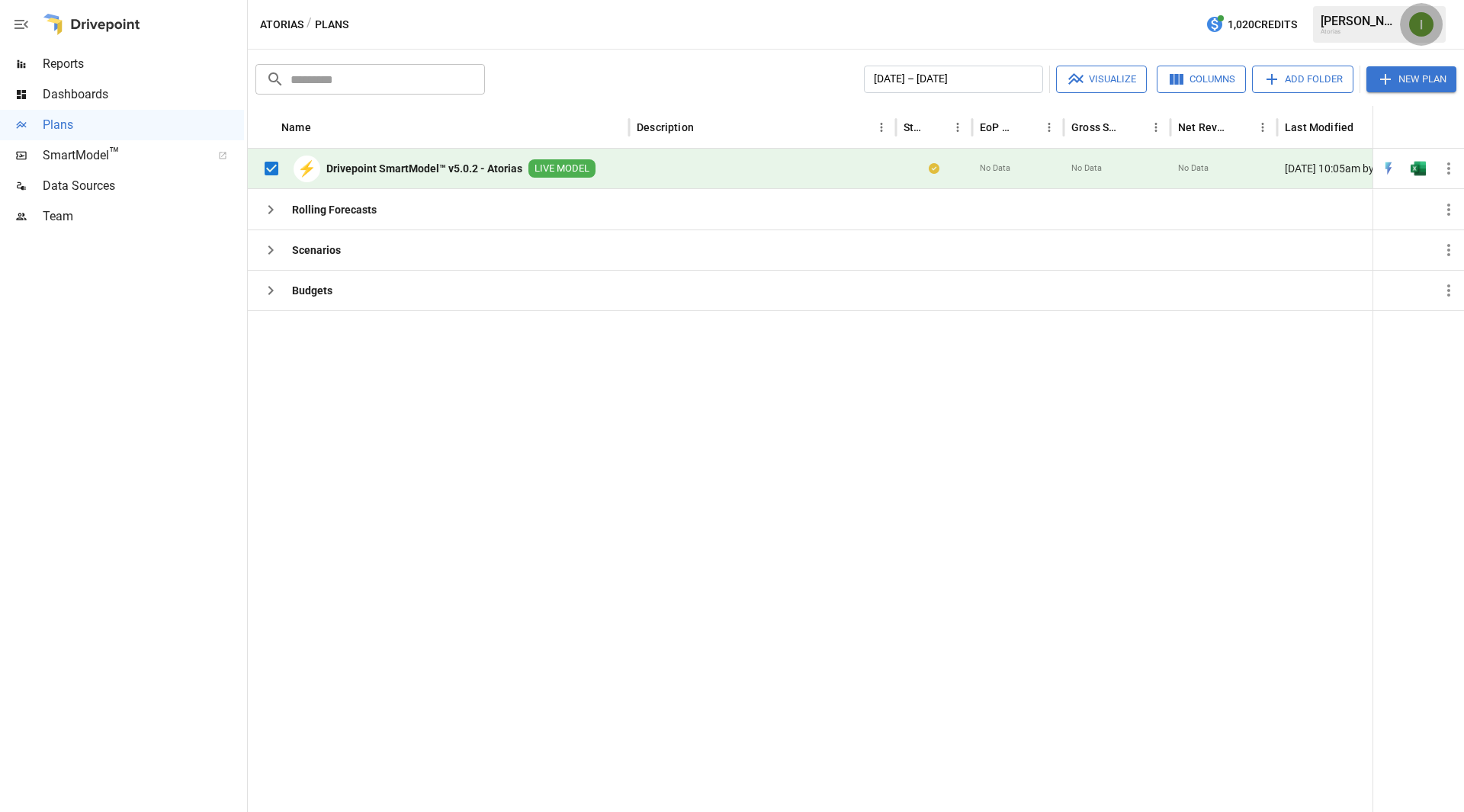
click at [1428, 29] on img "Ivonne Vazquez" at bounding box center [1422, 25] width 25 height 25
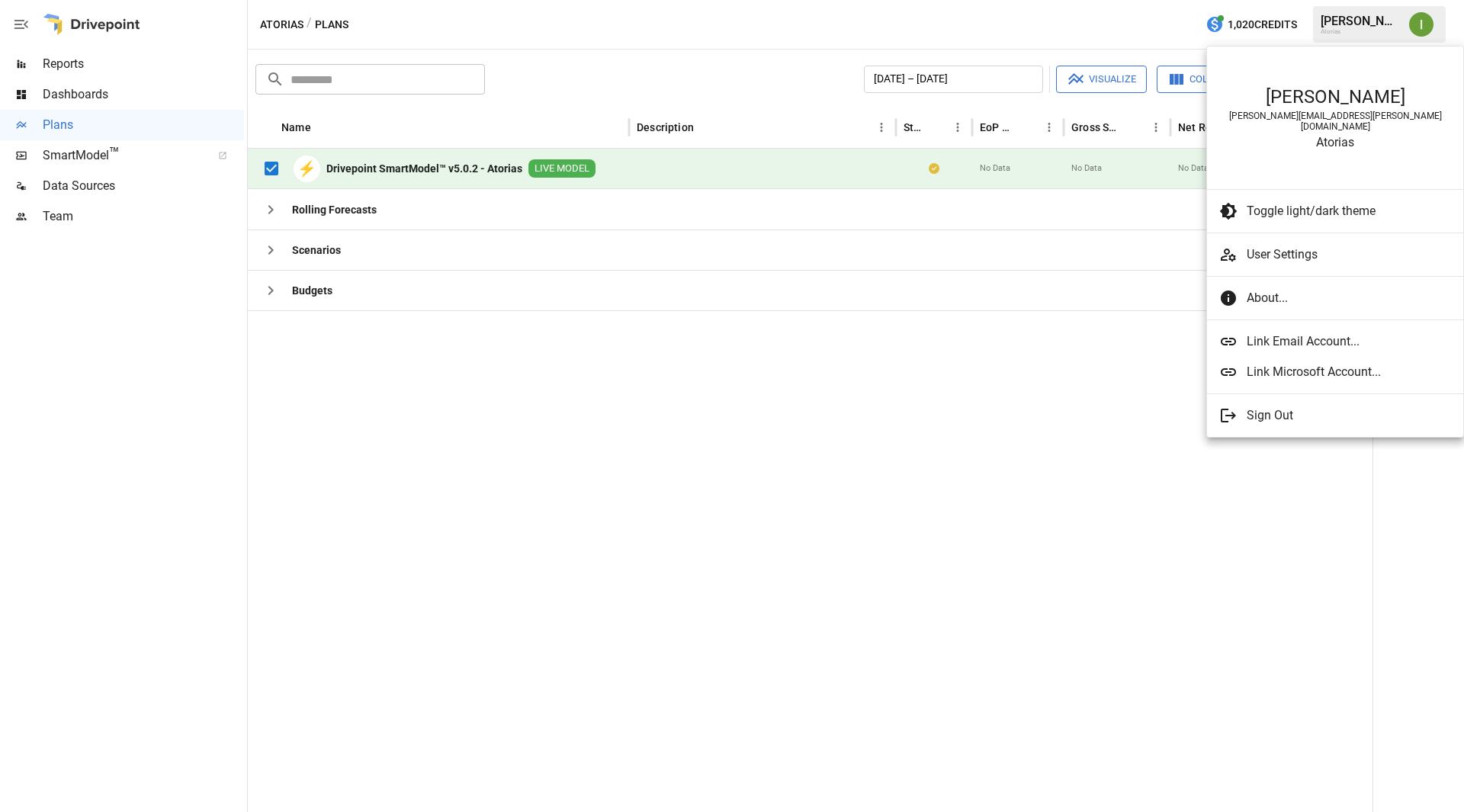
click at [1328, 332] on span "Link Email Account..." at bounding box center [1342, 341] width 192 height 18
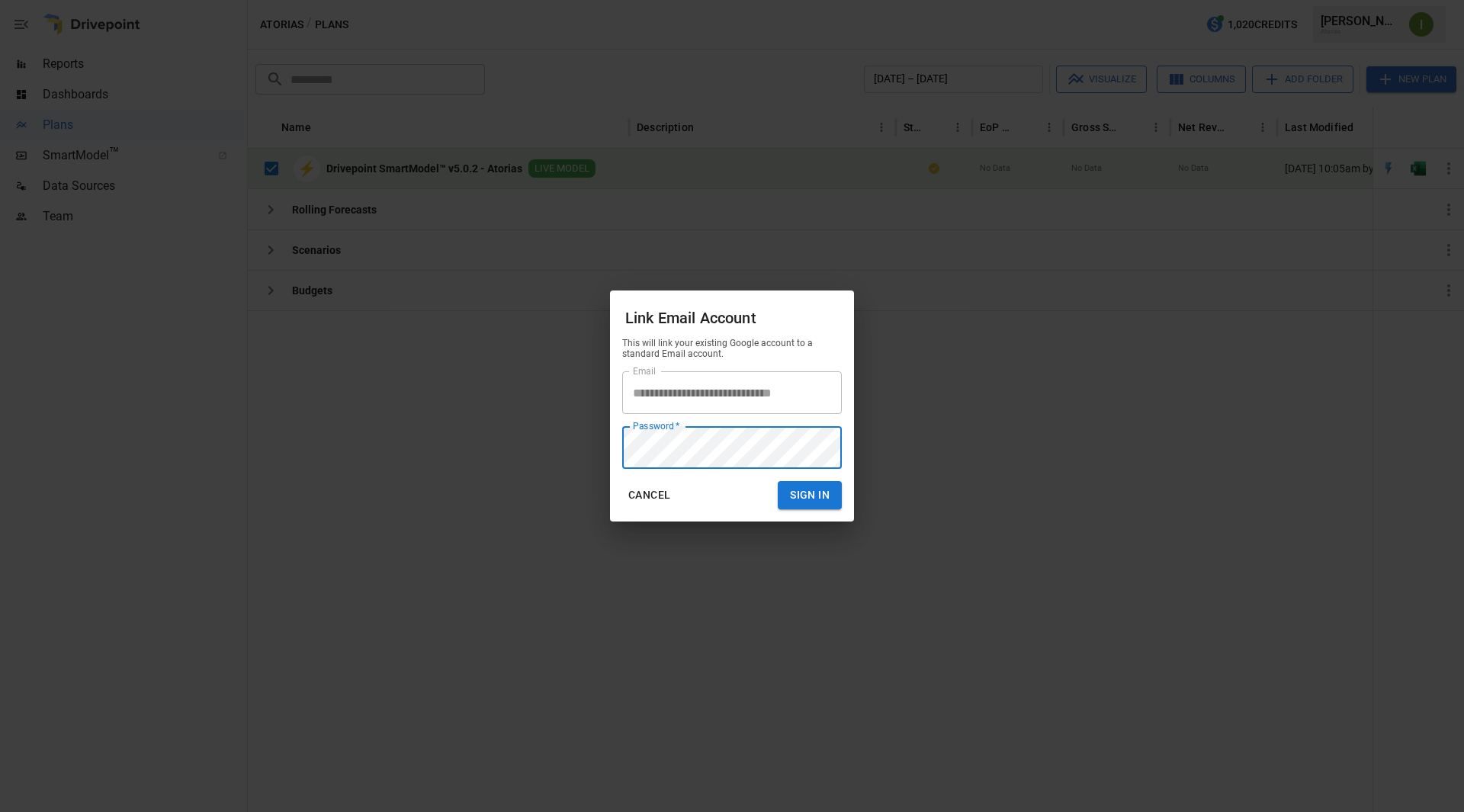
click at [778, 481] on button "Sign In" at bounding box center [809, 495] width 64 height 29
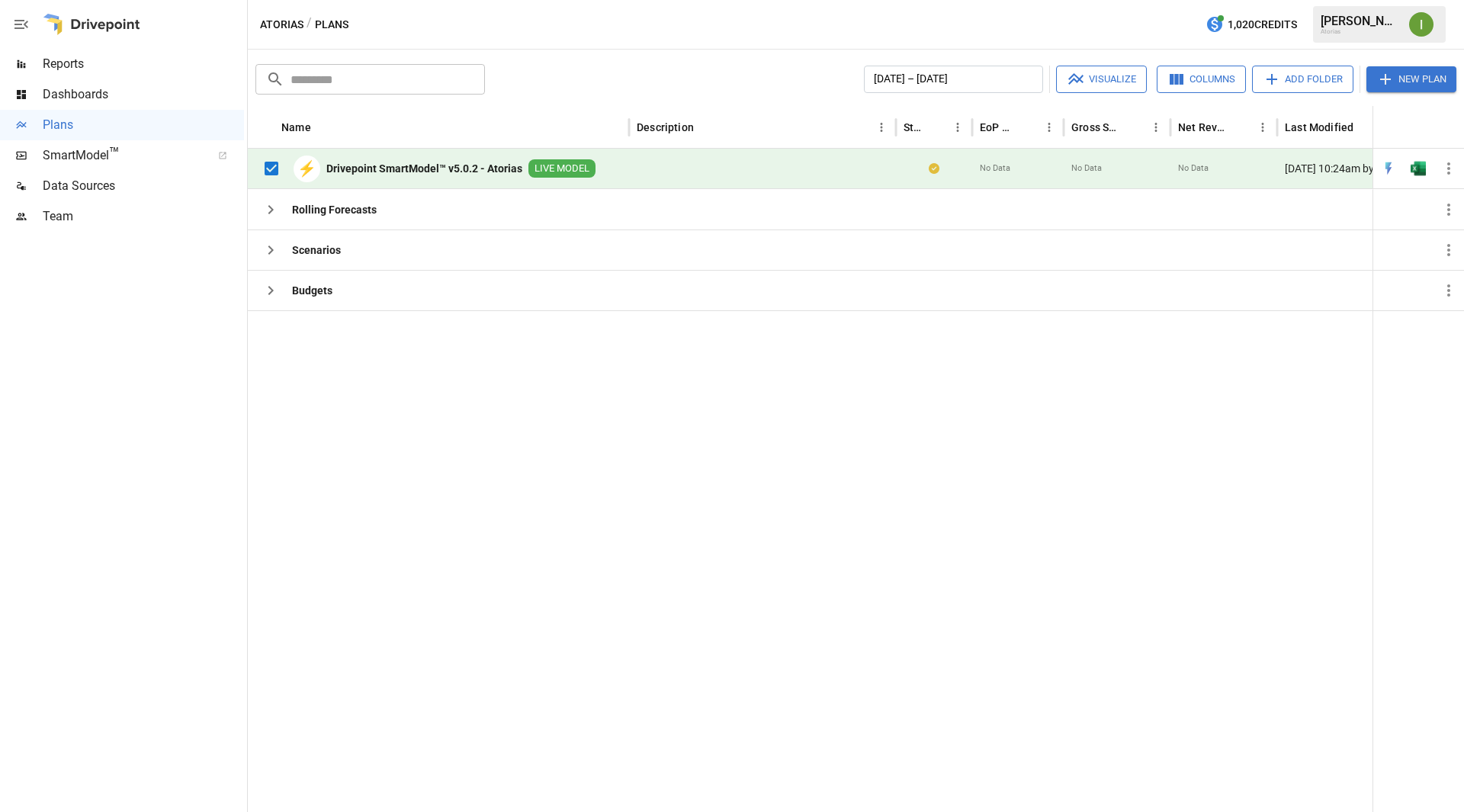
click at [412, 172] on b "Drivepoint SmartModel™ v5.0.2 - Atorias" at bounding box center [424, 169] width 196 height 15
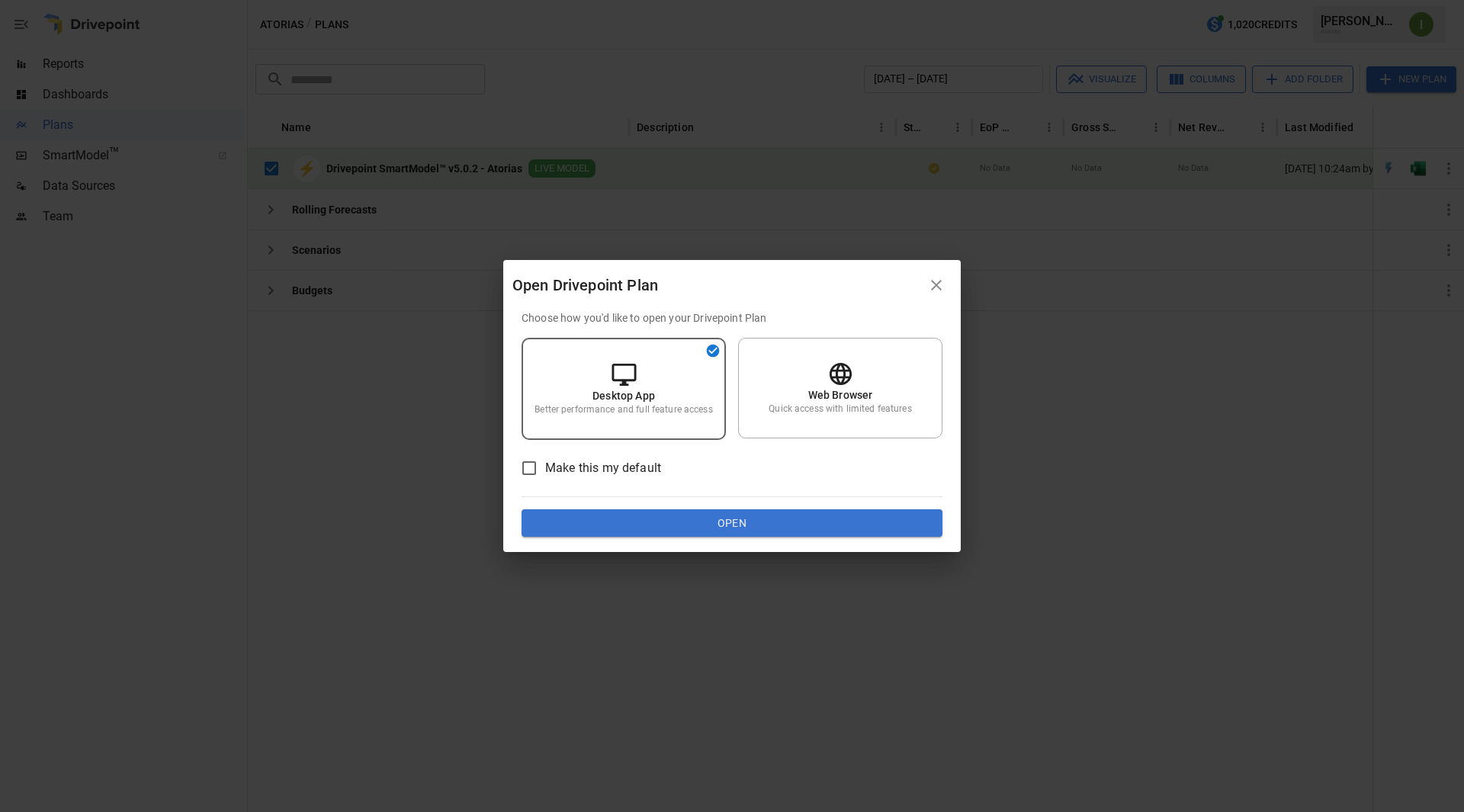
click at [740, 529] on button "Open" at bounding box center [732, 523] width 421 height 28
